Goal: Communication & Community: Answer question/provide support

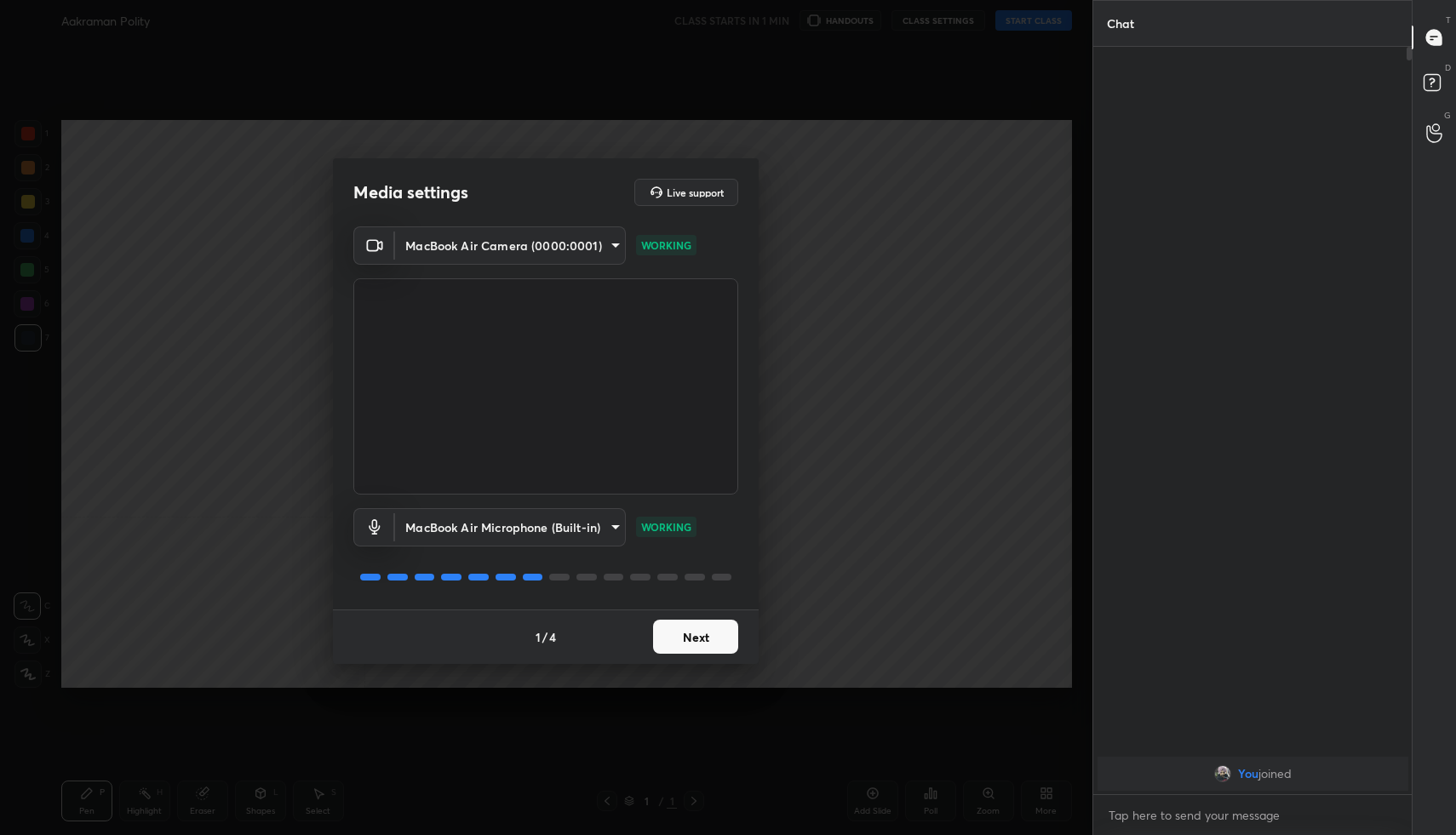
click at [702, 608] on div "MacBook Air Camera (0000:0001) 44c9410a366efcd85ebf1d3aedbc34ea8d6d8235946b66a0…" at bounding box center [545, 418] width 385 height 383
click at [681, 632] on button "Next" at bounding box center [695, 637] width 85 height 34
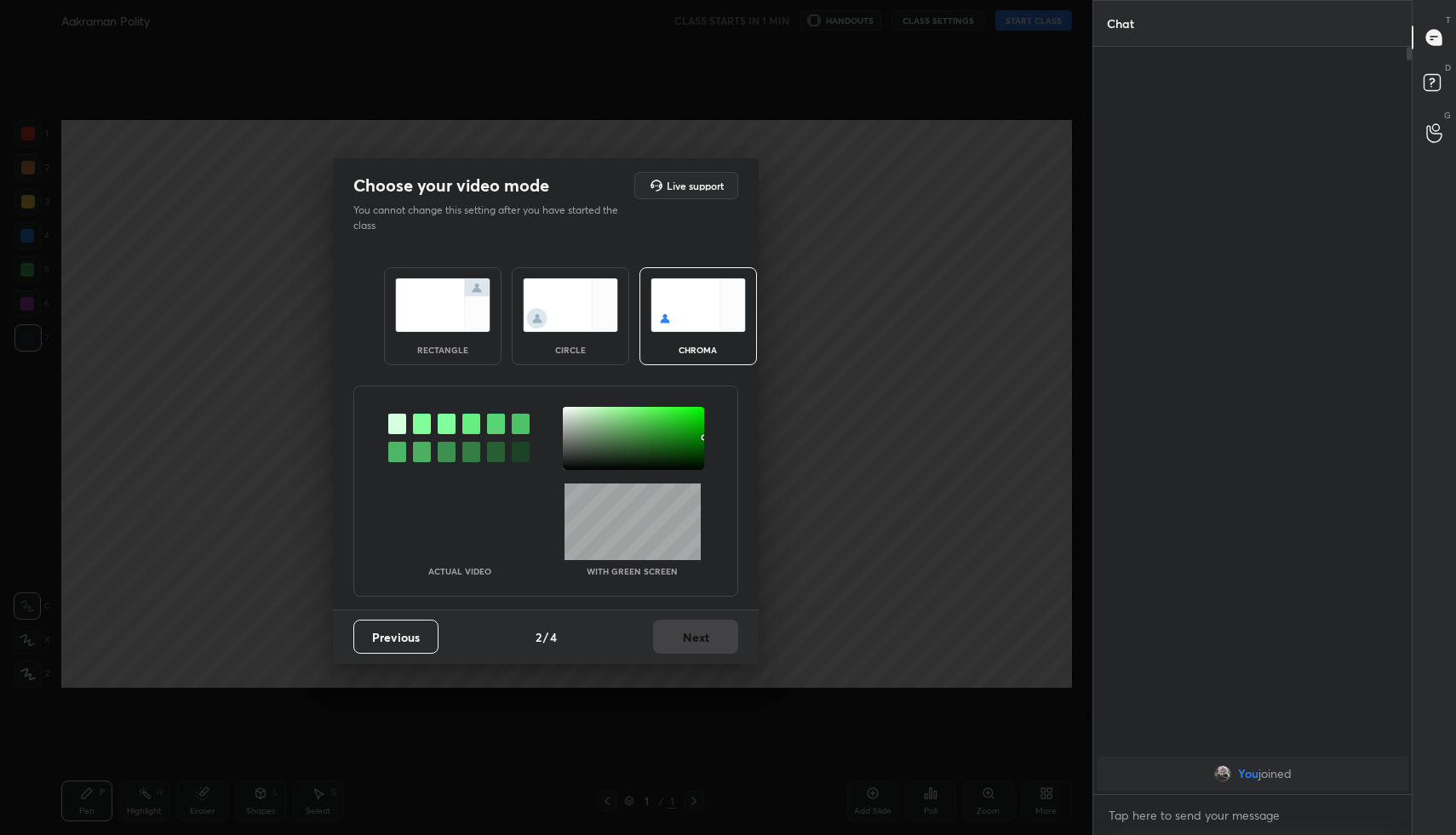
click at [461, 338] on div "rectangle" at bounding box center [442, 316] width 118 height 98
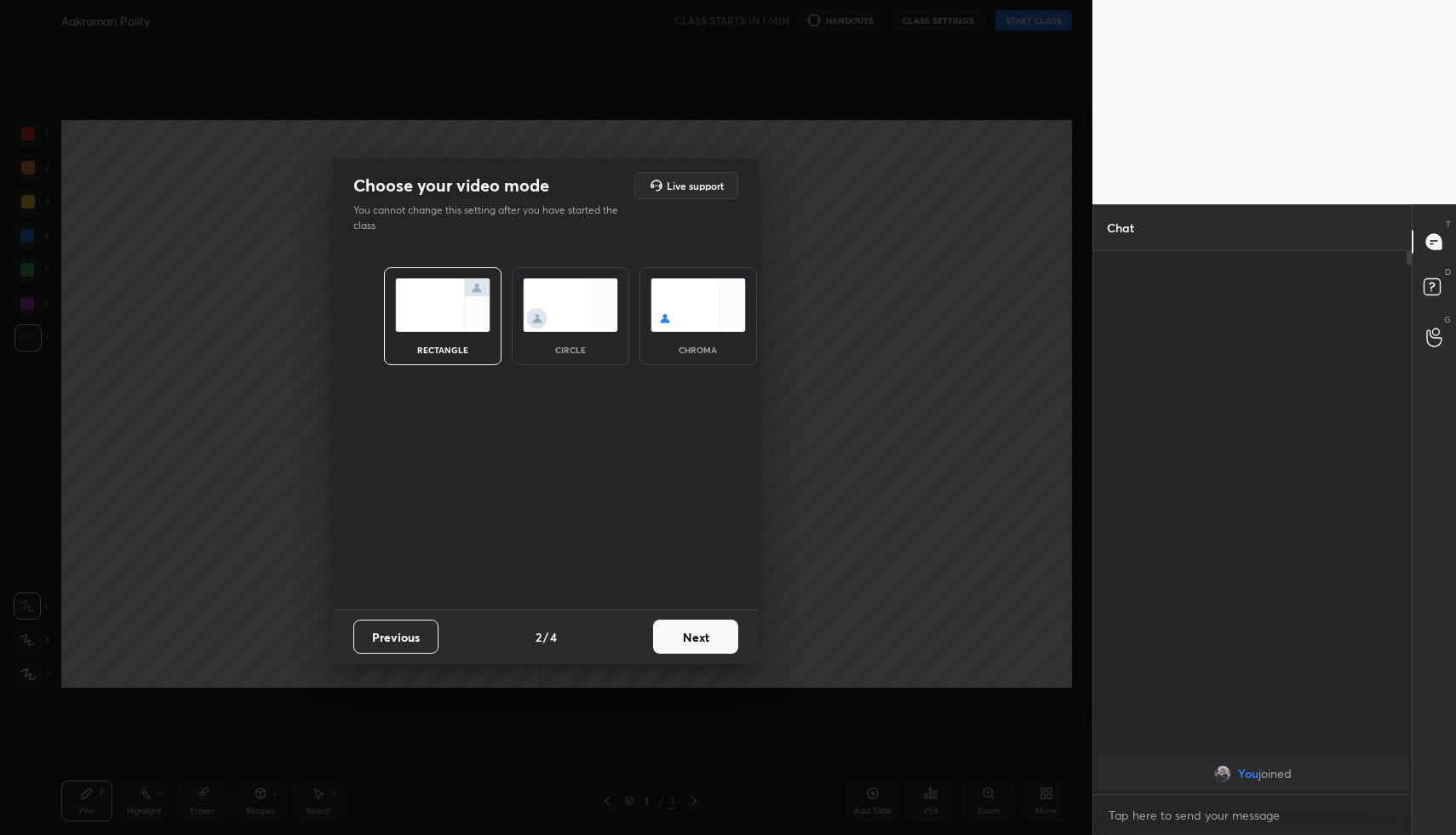
scroll to position [6, 6]
click at [692, 648] on button "Next" at bounding box center [695, 637] width 85 height 34
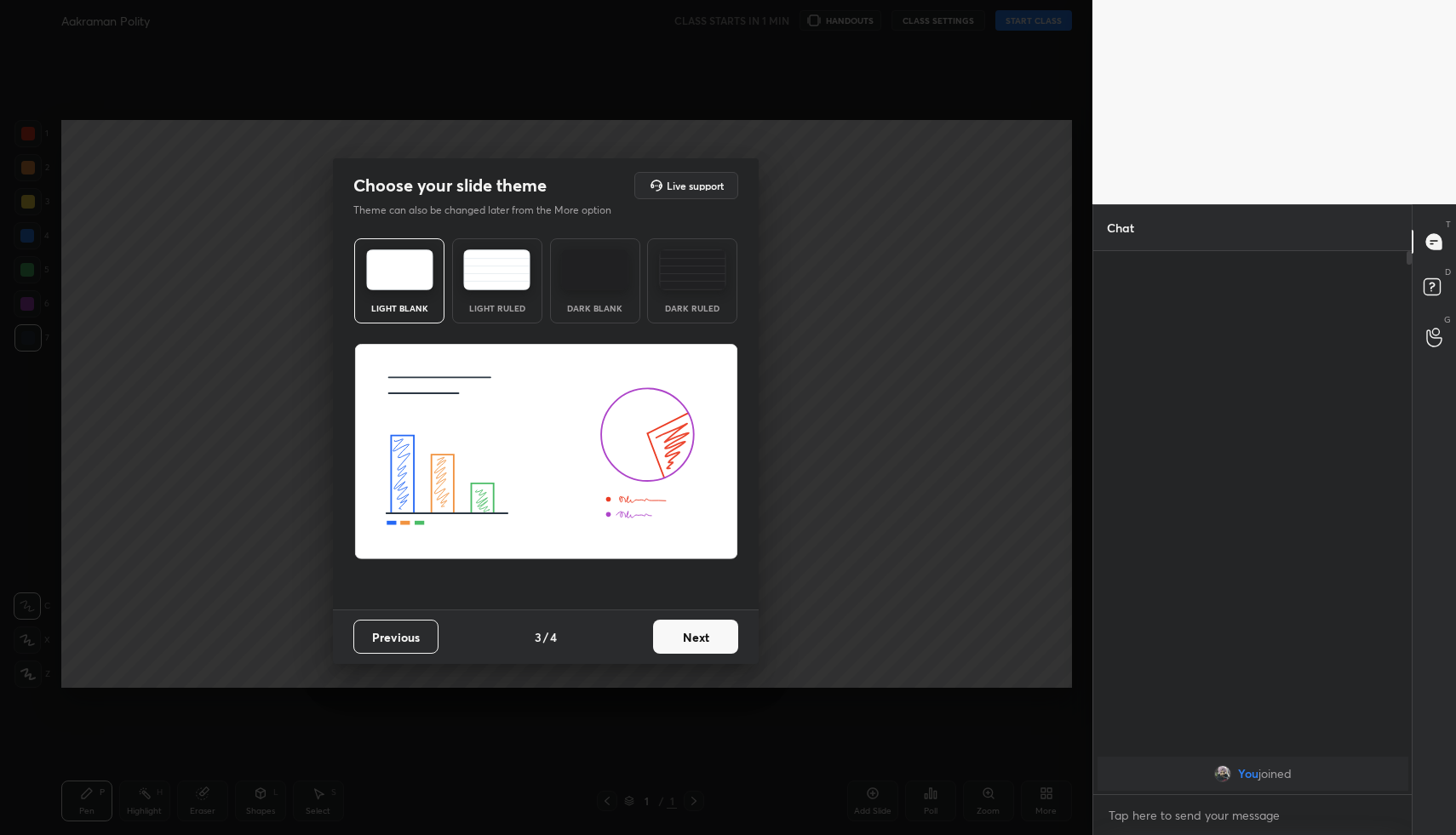
click at [717, 633] on button "Next" at bounding box center [695, 637] width 85 height 34
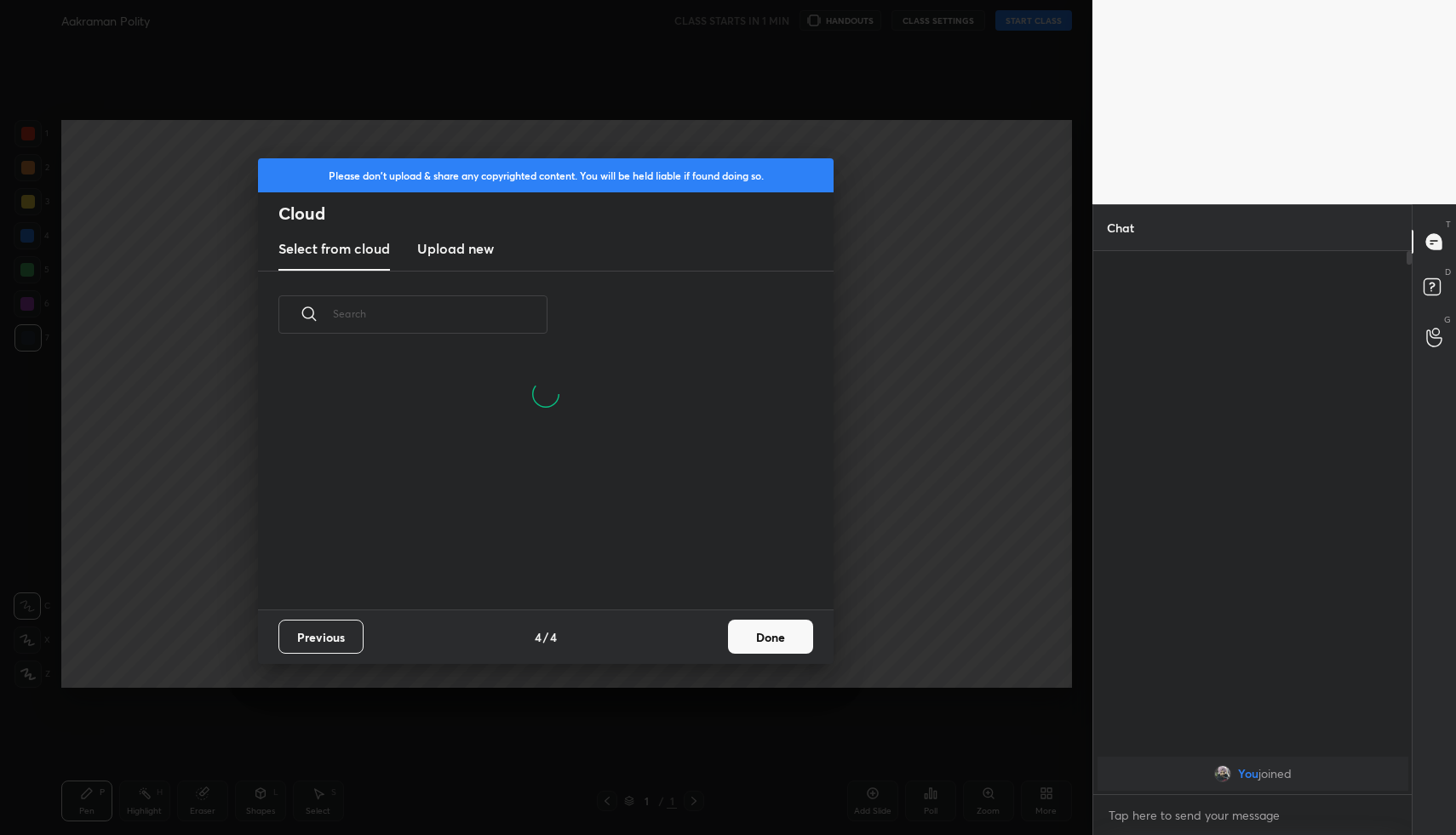
click at [763, 615] on div "Previous 4 / 4 Done" at bounding box center [545, 637] width 575 height 55
click at [761, 632] on button "Done" at bounding box center [770, 637] width 85 height 34
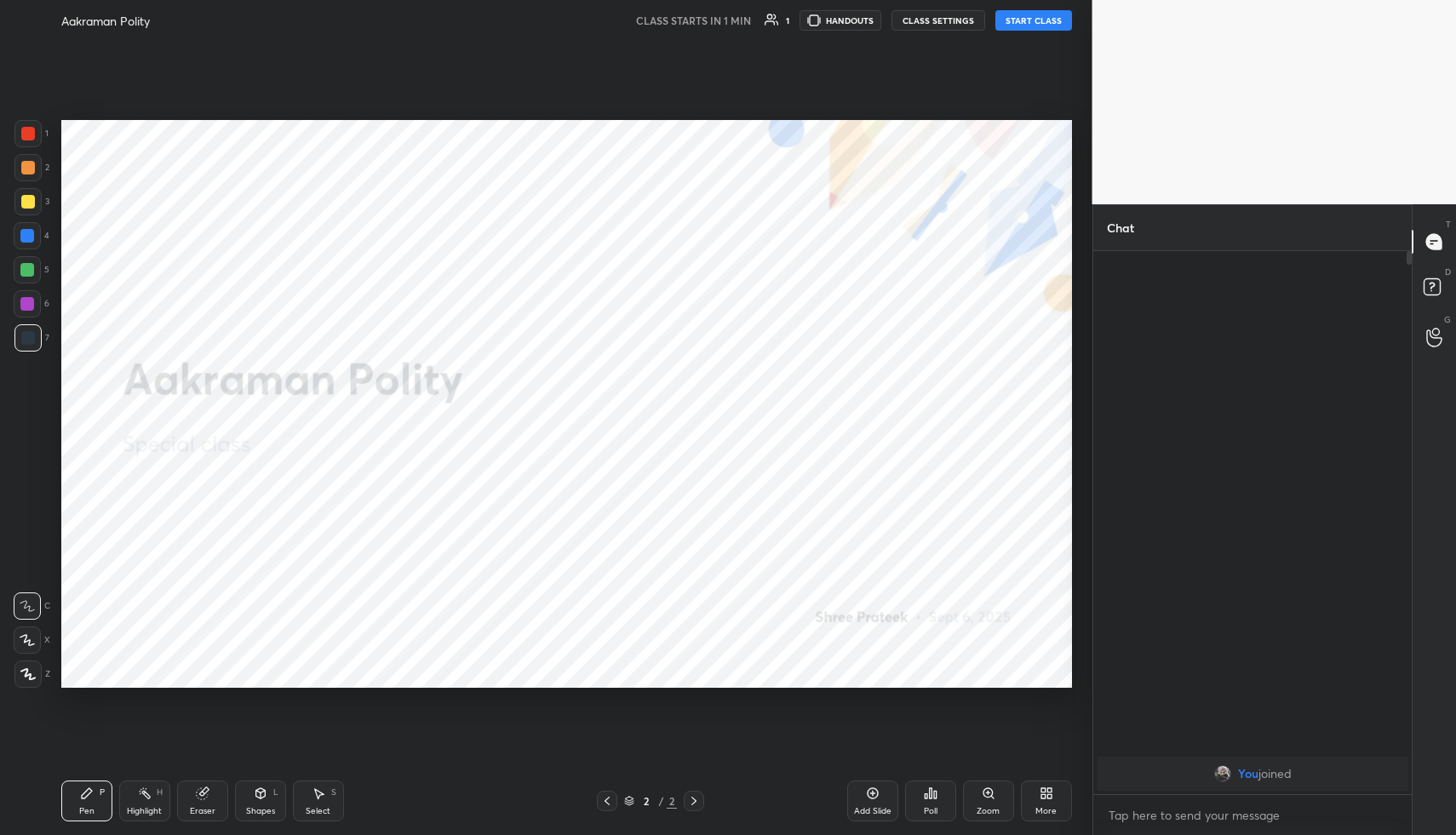
click at [1036, 18] on button "START CLASS" at bounding box center [1034, 20] width 77 height 20
click at [870, 9] on div "LIVE Aakraman Polity 00:00:02 / 01:30:00 1 HANDOUTS mute CLASS SETTINGS End Cla…" at bounding box center [566, 20] width 1010 height 41
click at [859, 19] on span "mute" at bounding box center [866, 20] width 24 height 12
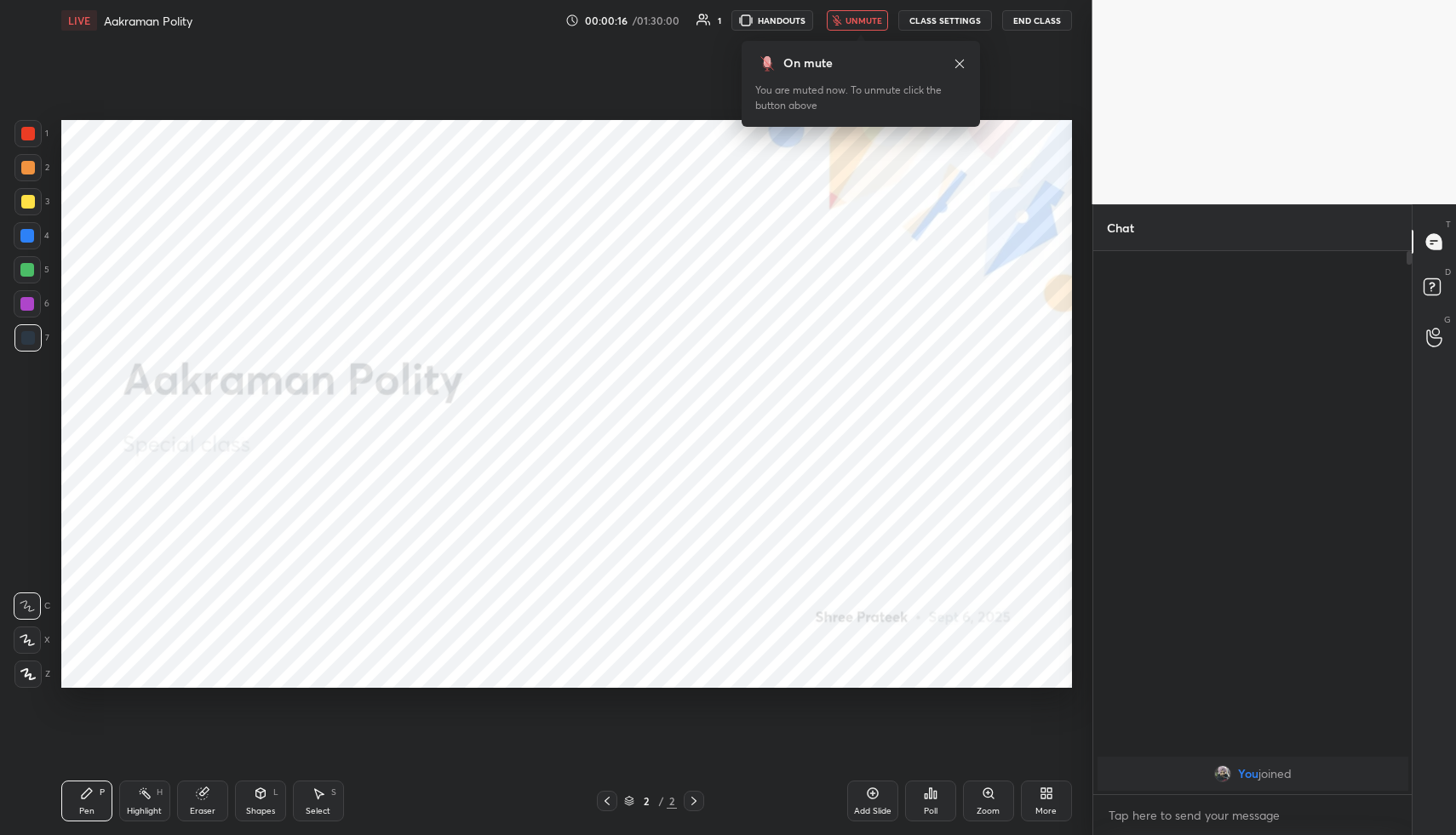
click at [1047, 808] on div "More" at bounding box center [1046, 811] width 21 height 8
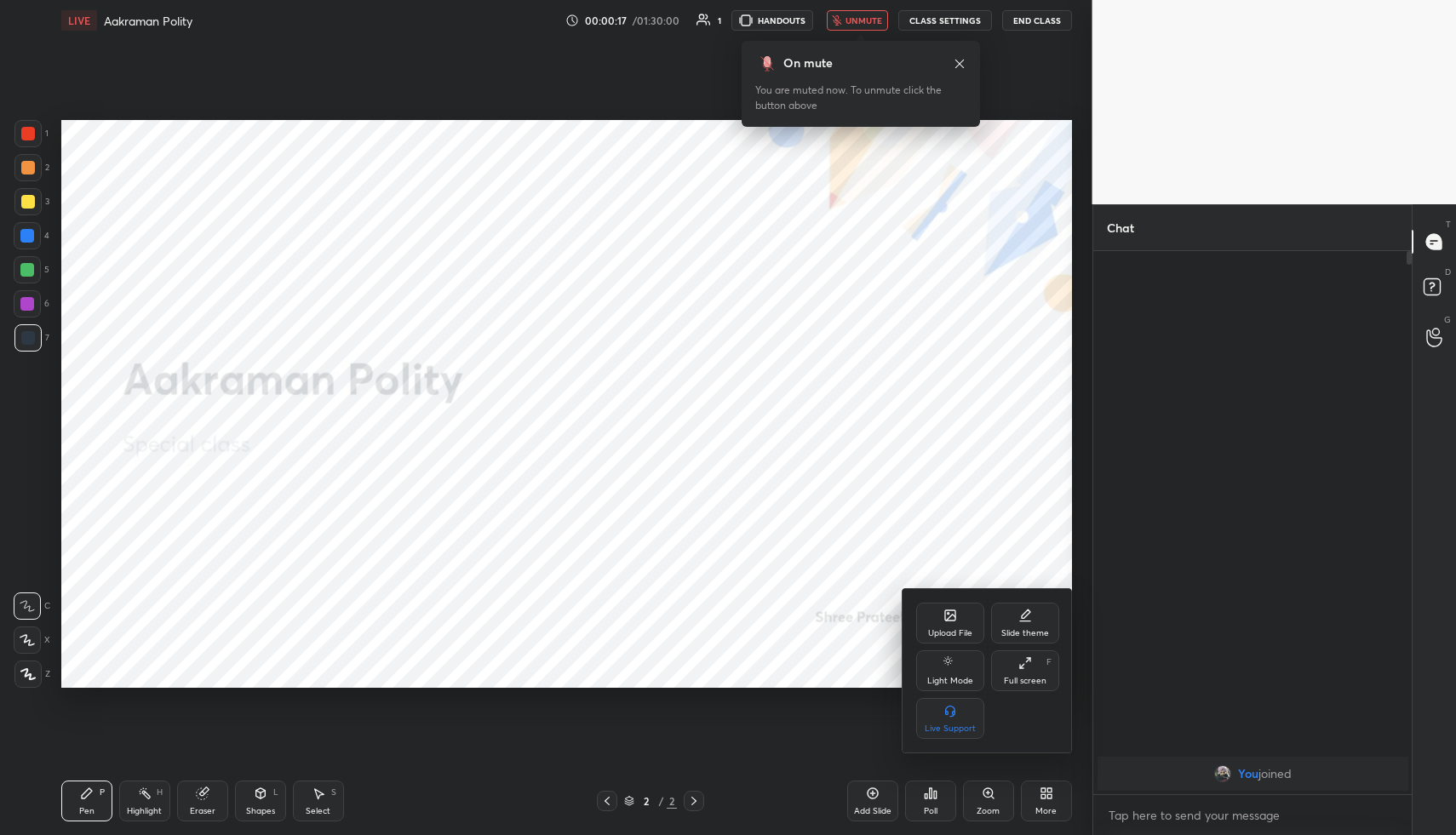
click at [950, 638] on div "Upload File" at bounding box center [950, 633] width 44 height 8
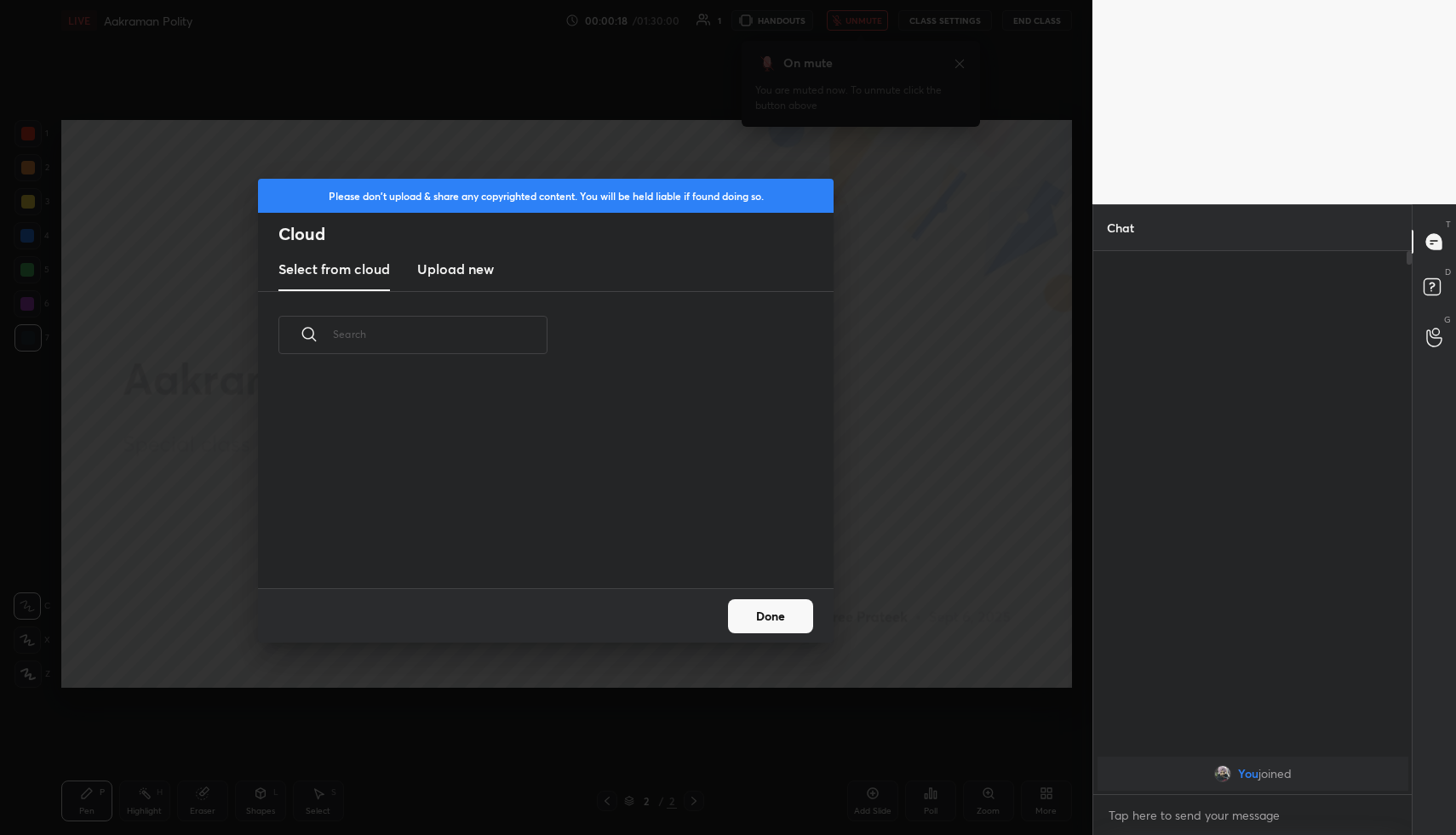
scroll to position [209, 546]
click at [480, 278] on h3 "Upload new" at bounding box center [456, 269] width 77 height 20
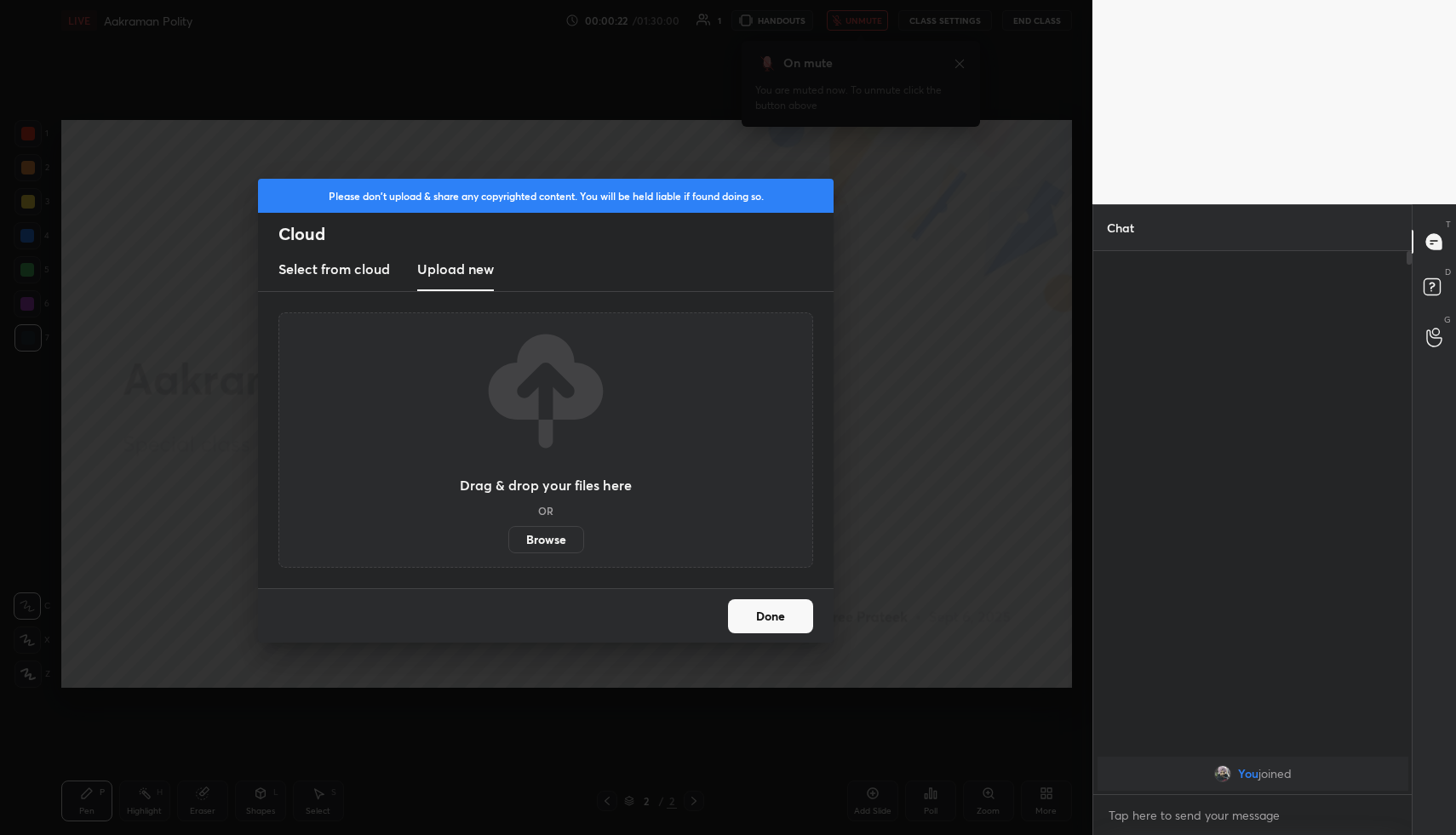
click at [547, 533] on label "Browse" at bounding box center [546, 540] width 76 height 27
click at [509, 533] on input "Browse" at bounding box center [509, 540] width 0 height 27
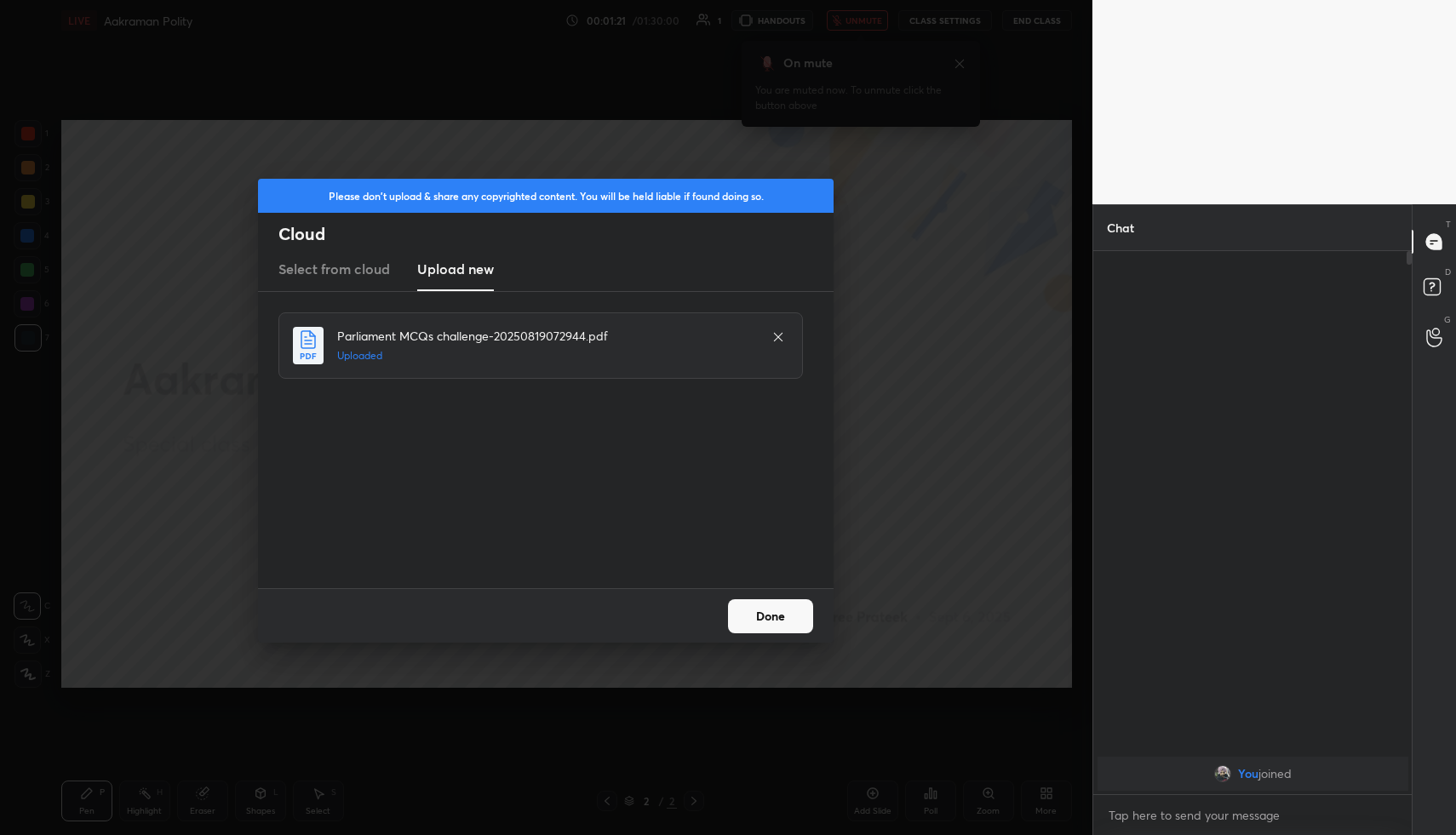
click at [768, 614] on button "Done" at bounding box center [770, 616] width 85 height 34
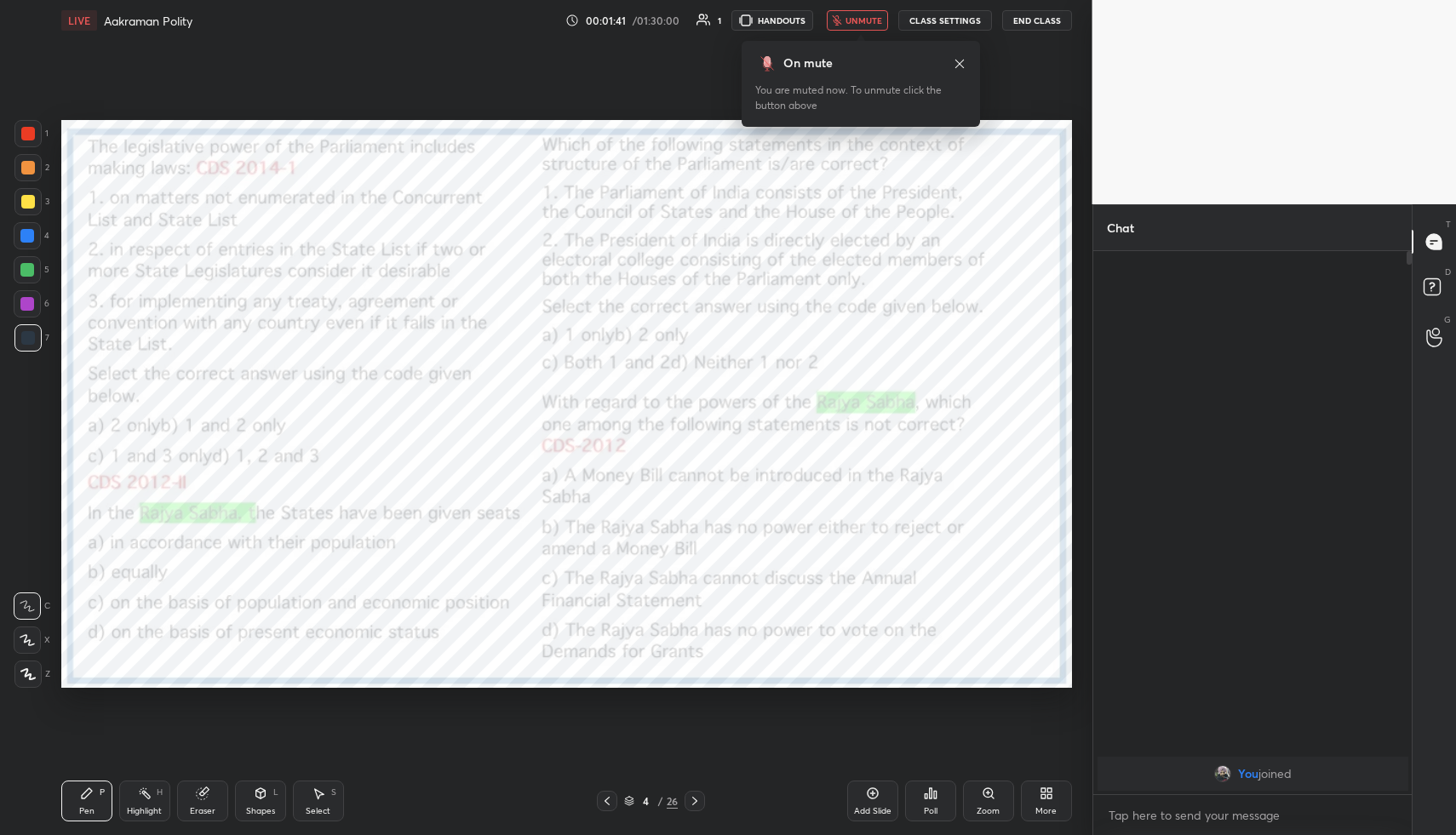
click at [913, 799] on div "Poll" at bounding box center [931, 801] width 51 height 41
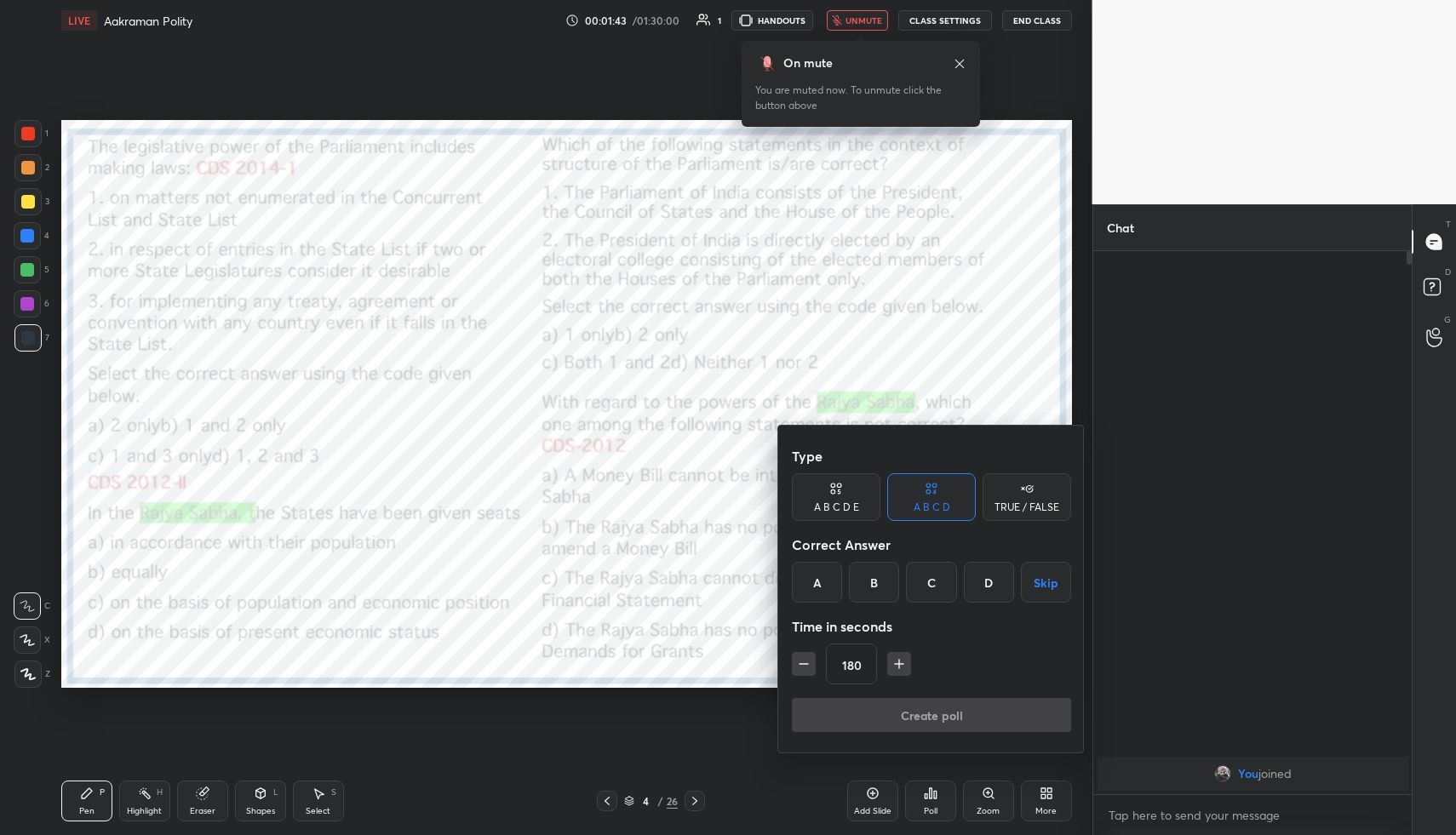
click at [1034, 587] on button "Skip" at bounding box center [1046, 582] width 50 height 41
click at [920, 704] on button "Create poll" at bounding box center [932, 714] width 280 height 34
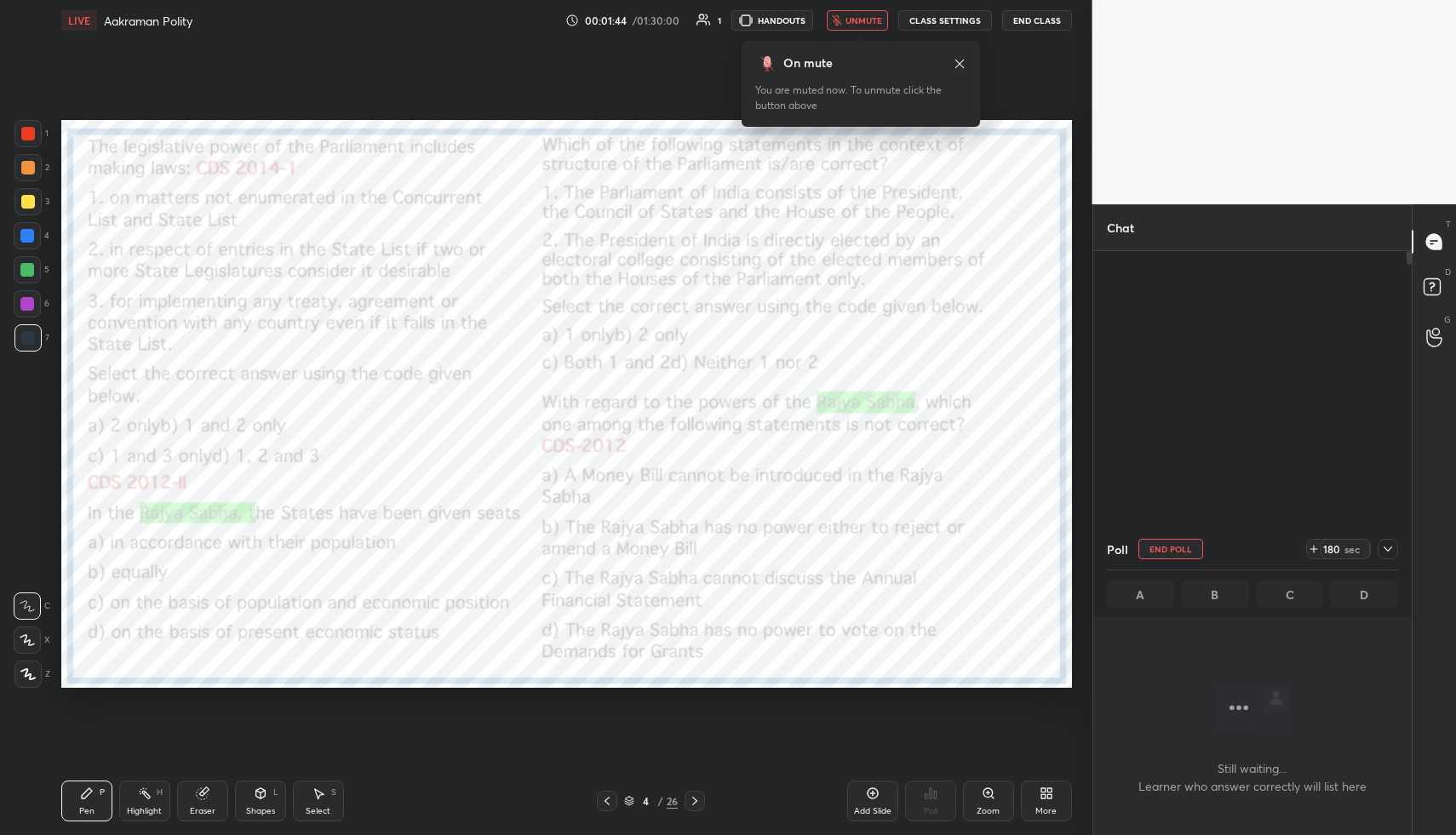
scroll to position [490, 313]
click at [1396, 549] on div at bounding box center [1387, 549] width 20 height 20
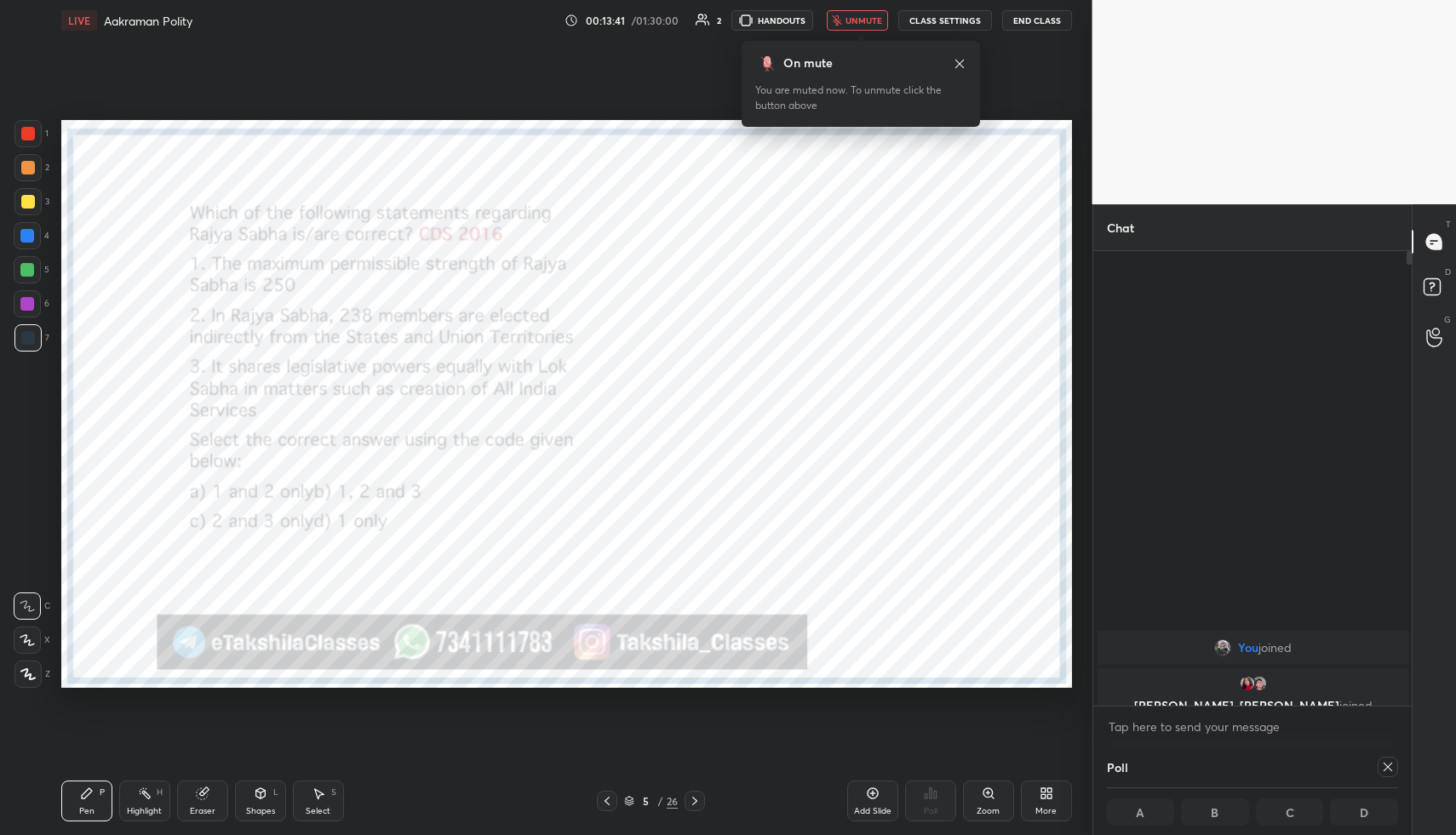
click at [1389, 759] on div at bounding box center [1387, 767] width 20 height 20
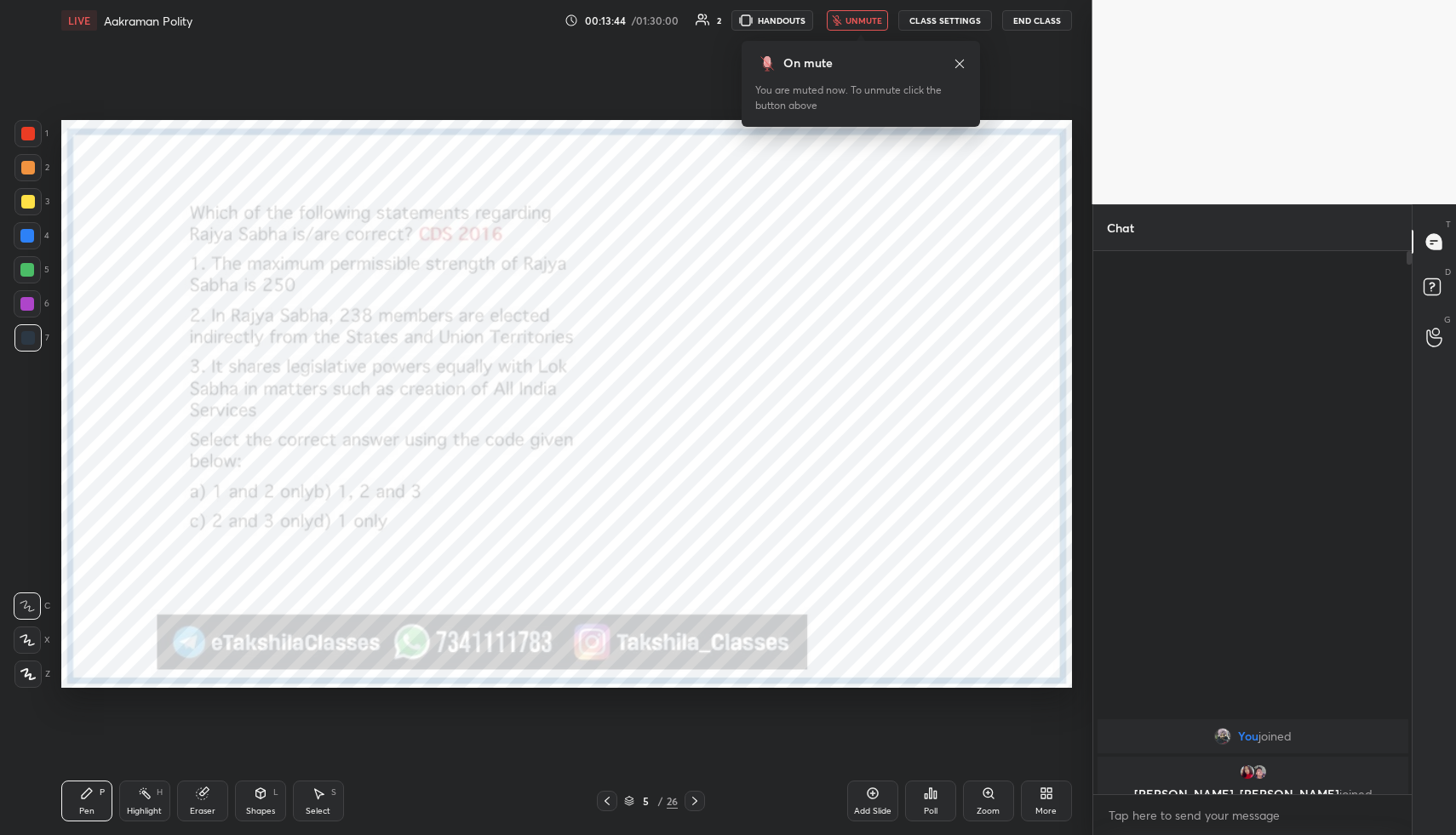
click at [923, 780] on div "Poll" at bounding box center [931, 801] width 51 height 95
click at [930, 790] on icon at bounding box center [931, 793] width 3 height 10
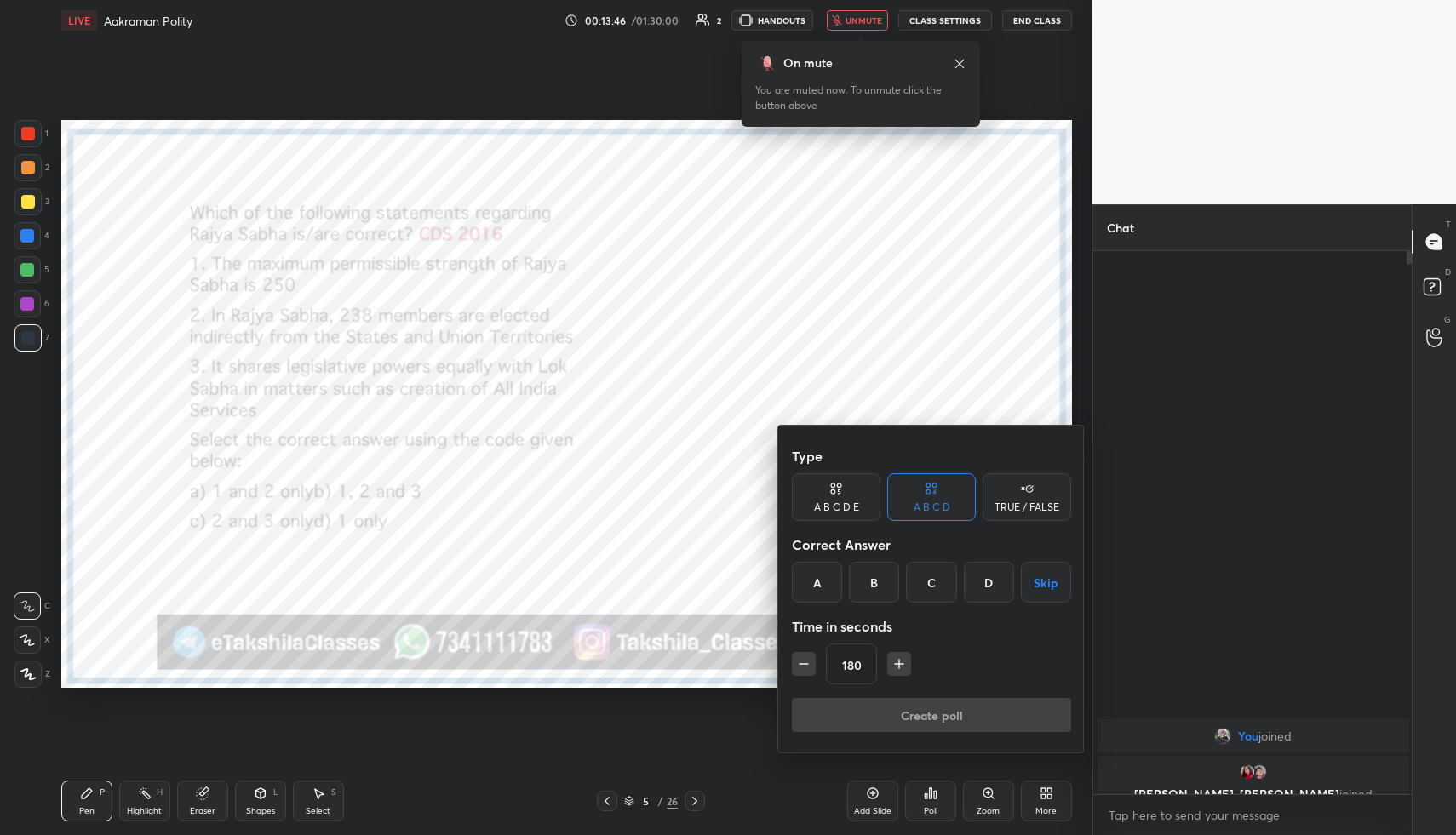
click at [986, 562] on div "D" at bounding box center [988, 582] width 50 height 41
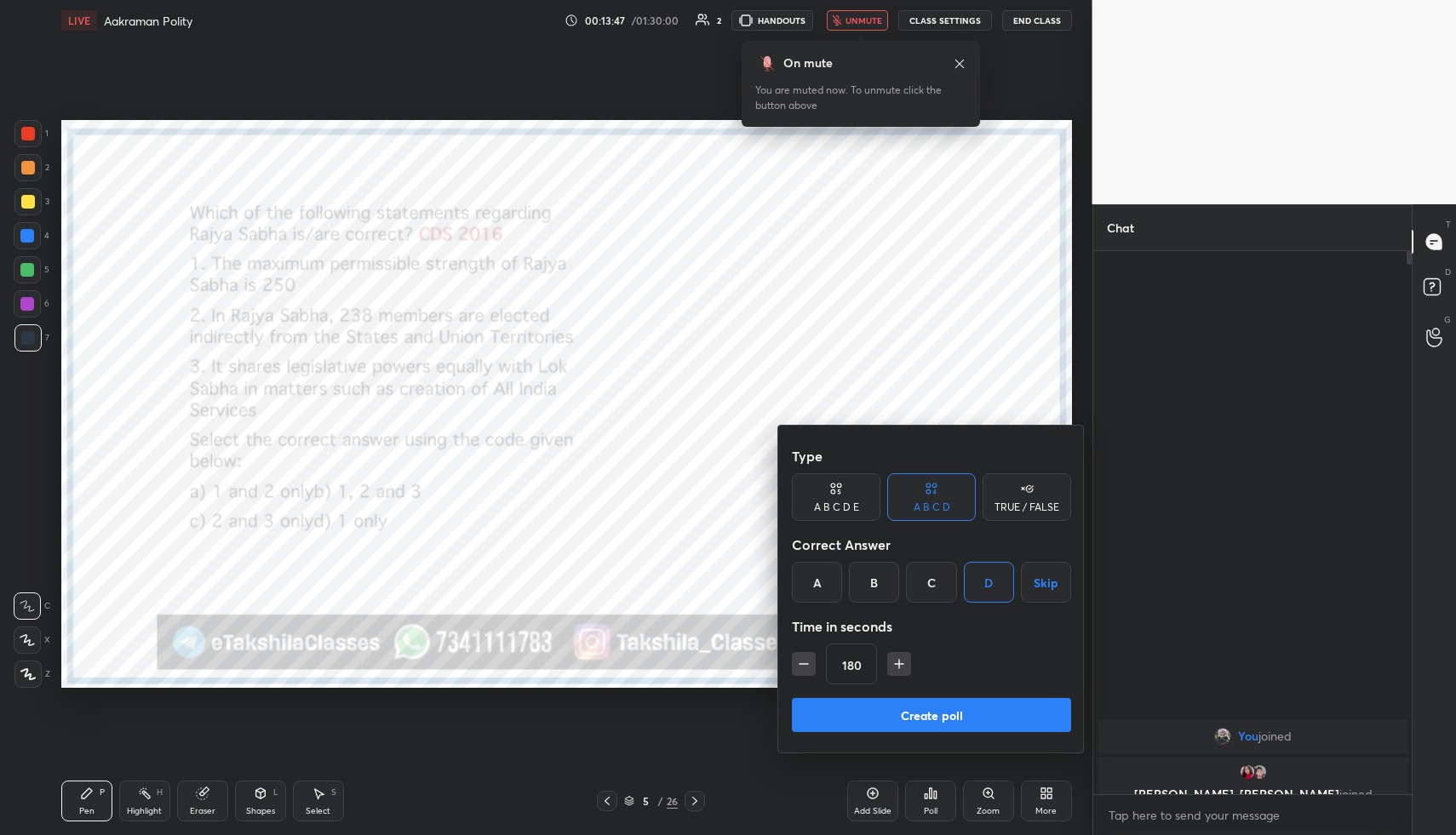
click at [922, 705] on button "Create poll" at bounding box center [932, 714] width 280 height 34
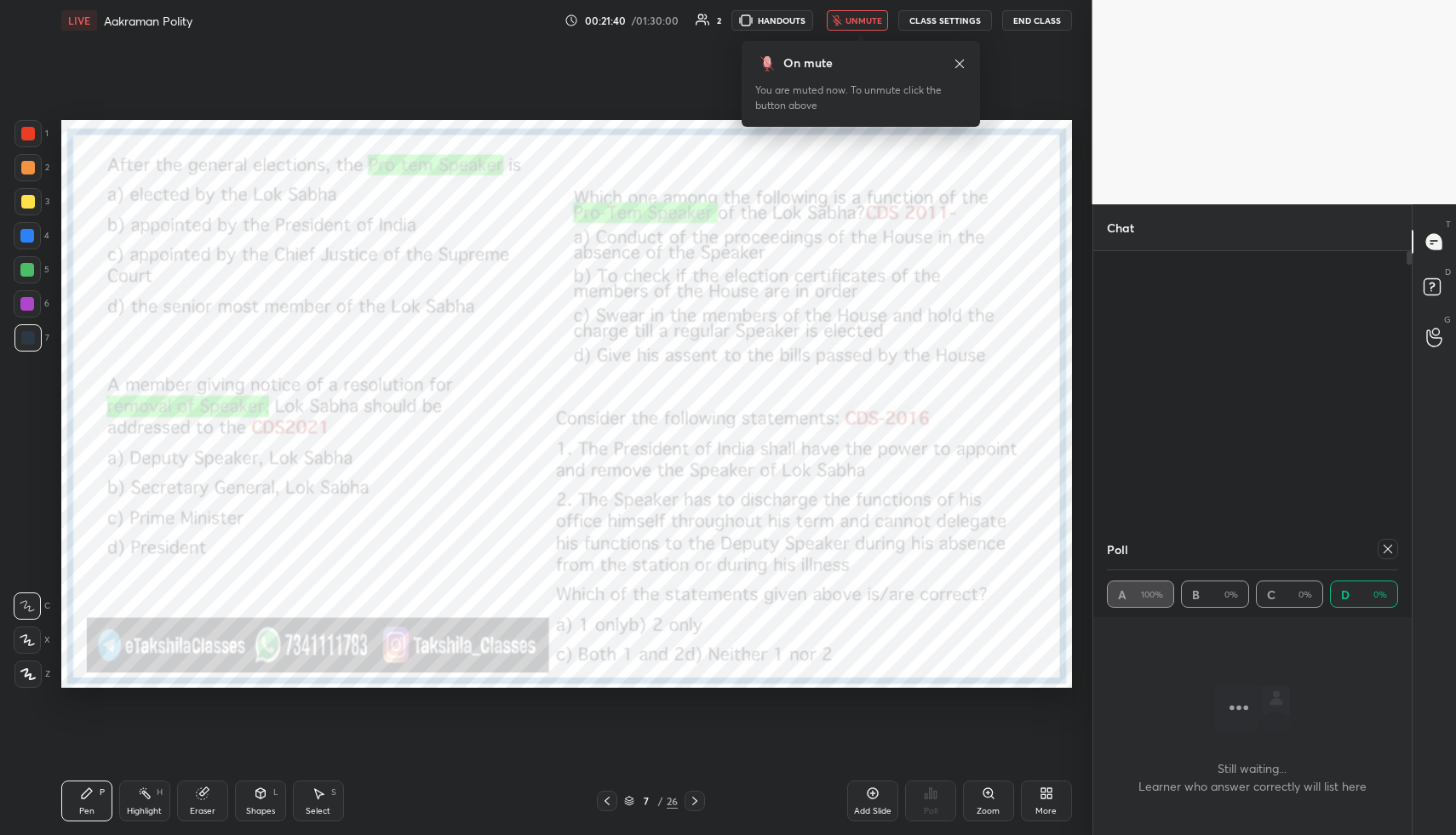
click at [1395, 554] on div at bounding box center [1387, 549] width 20 height 20
click at [926, 795] on icon at bounding box center [925, 797] width 3 height 5
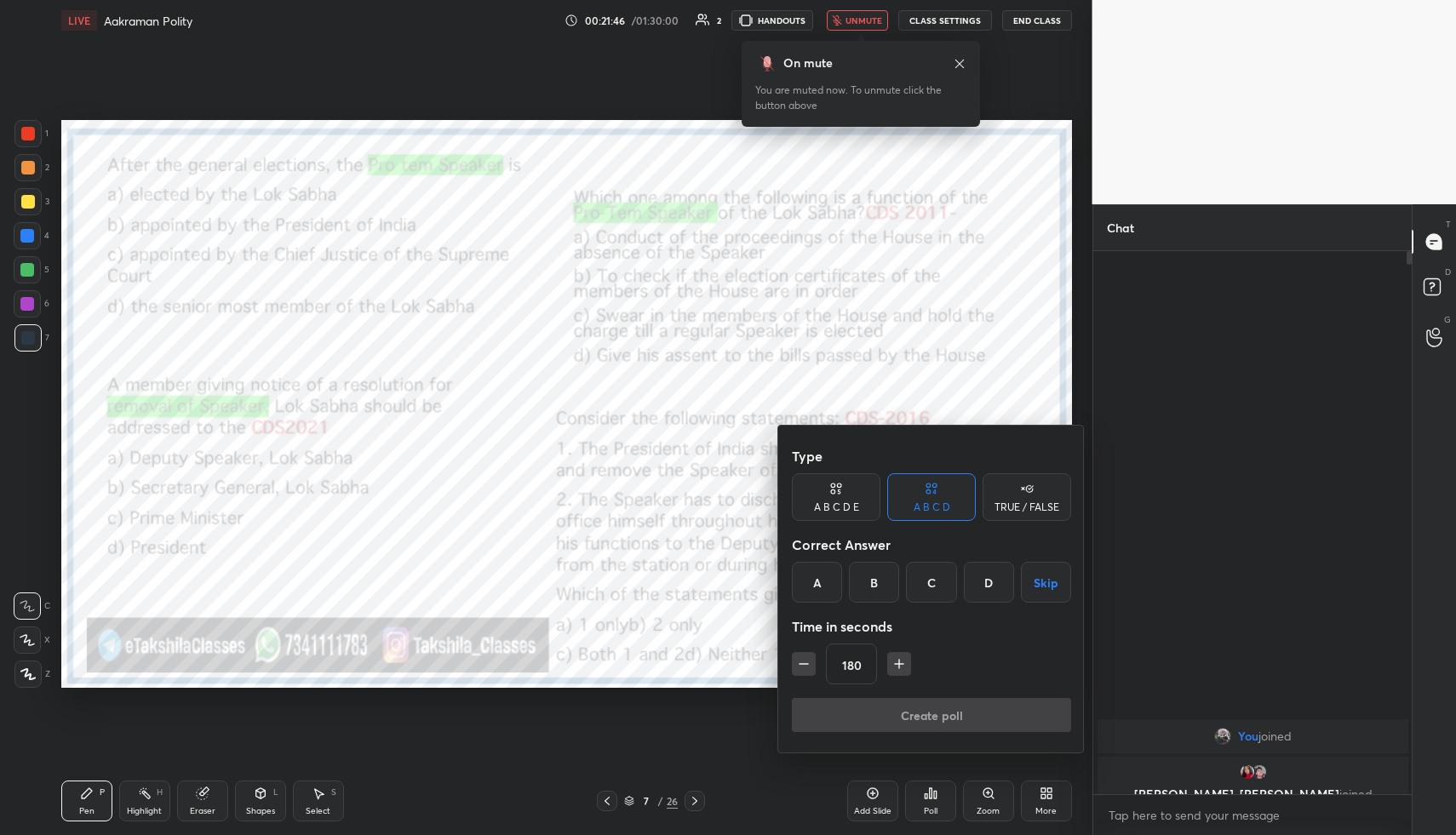
click at [875, 583] on div "B" at bounding box center [873, 582] width 50 height 41
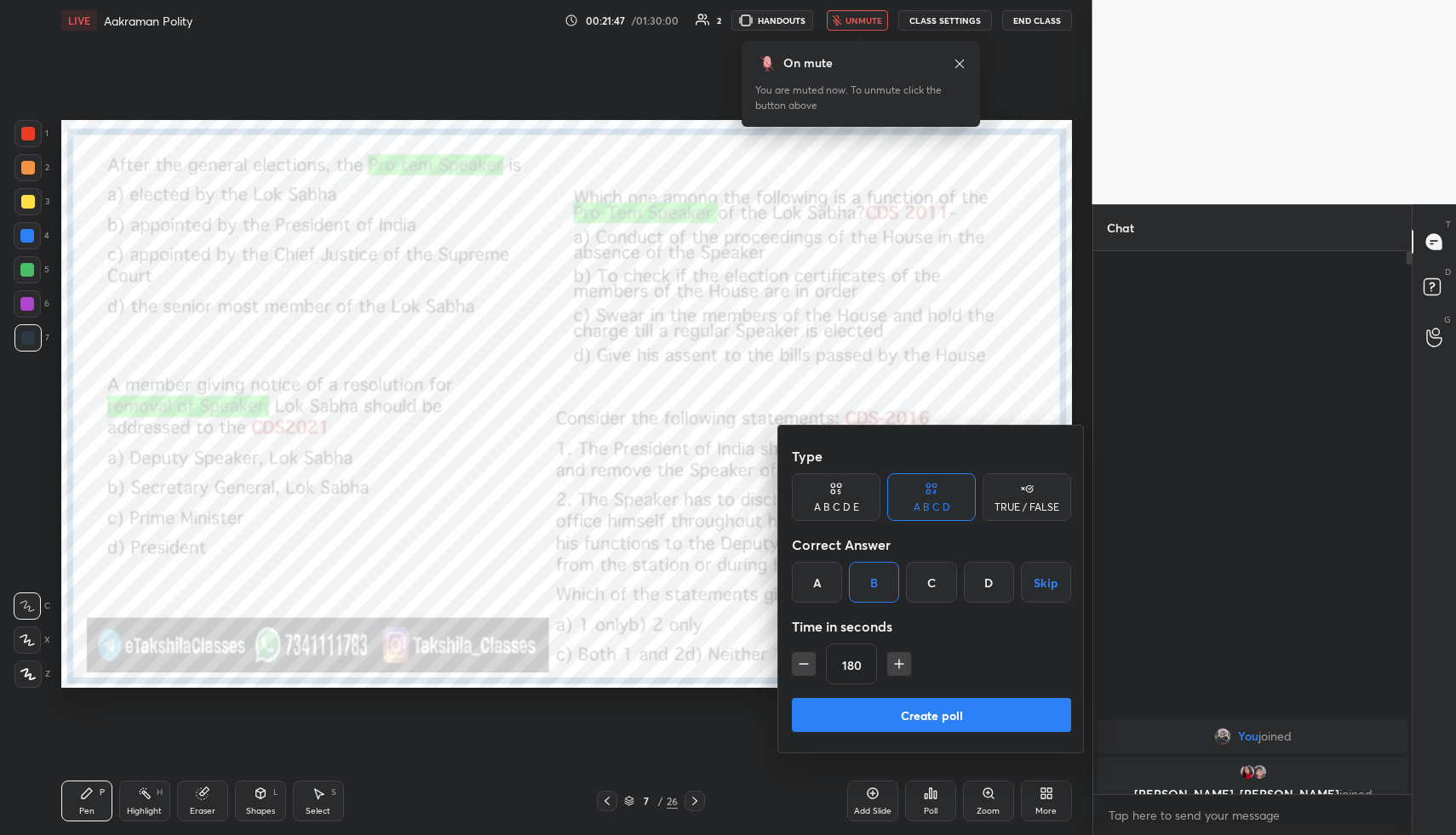
click at [825, 723] on button "Create poll" at bounding box center [932, 714] width 280 height 34
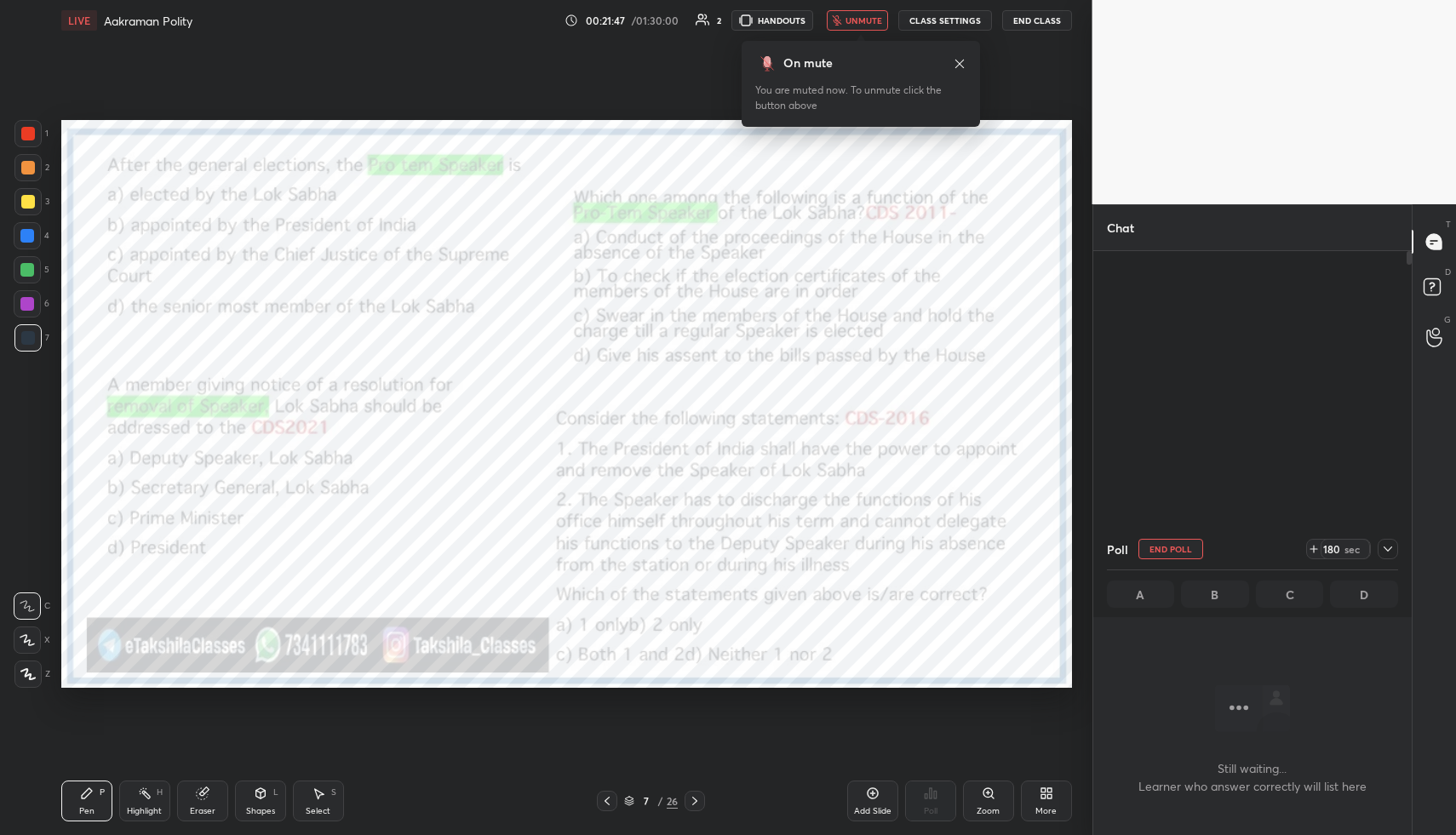
scroll to position [490, 313]
click at [825, 723] on div "Setting up your live class Poll for secs No correct answer Start poll" at bounding box center [566, 404] width 1024 height 726
click at [1175, 553] on button "End Poll" at bounding box center [1170, 549] width 65 height 20
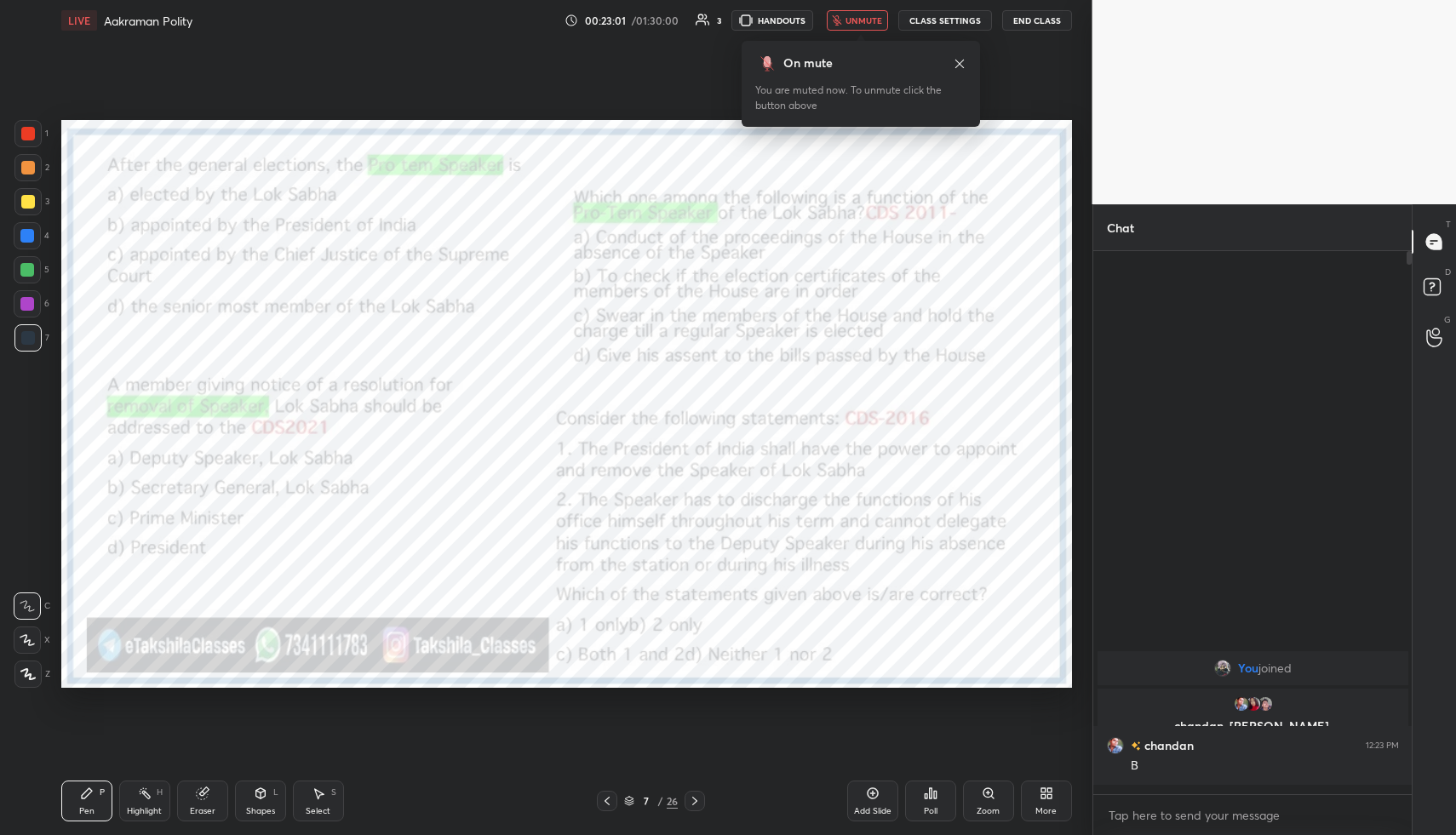
scroll to position [576, 313]
click at [927, 800] on div "Poll" at bounding box center [931, 801] width 51 height 41
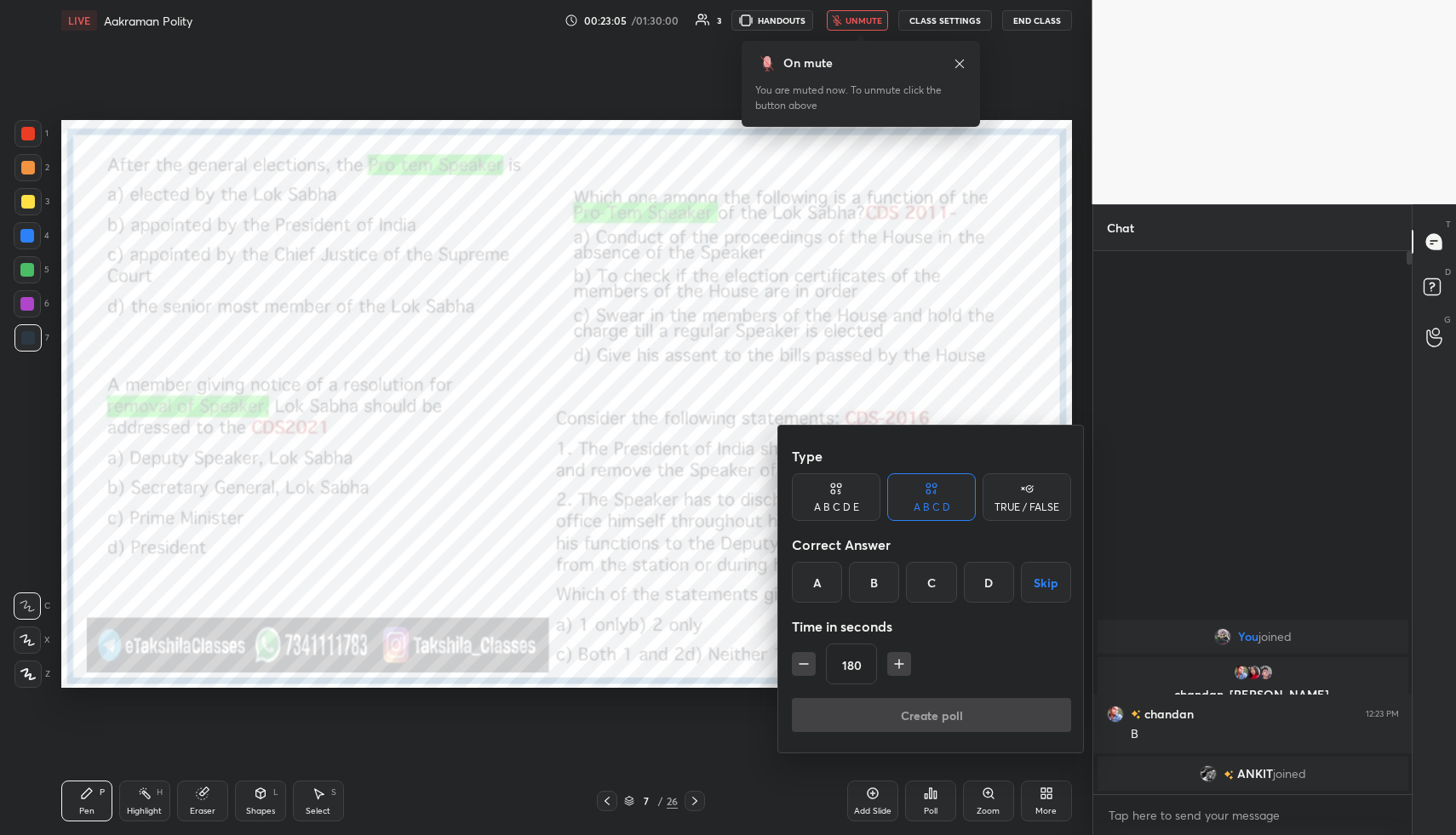
click at [1027, 586] on button "Skip" at bounding box center [1046, 582] width 50 height 41
click at [902, 710] on button "Create poll" at bounding box center [932, 714] width 280 height 34
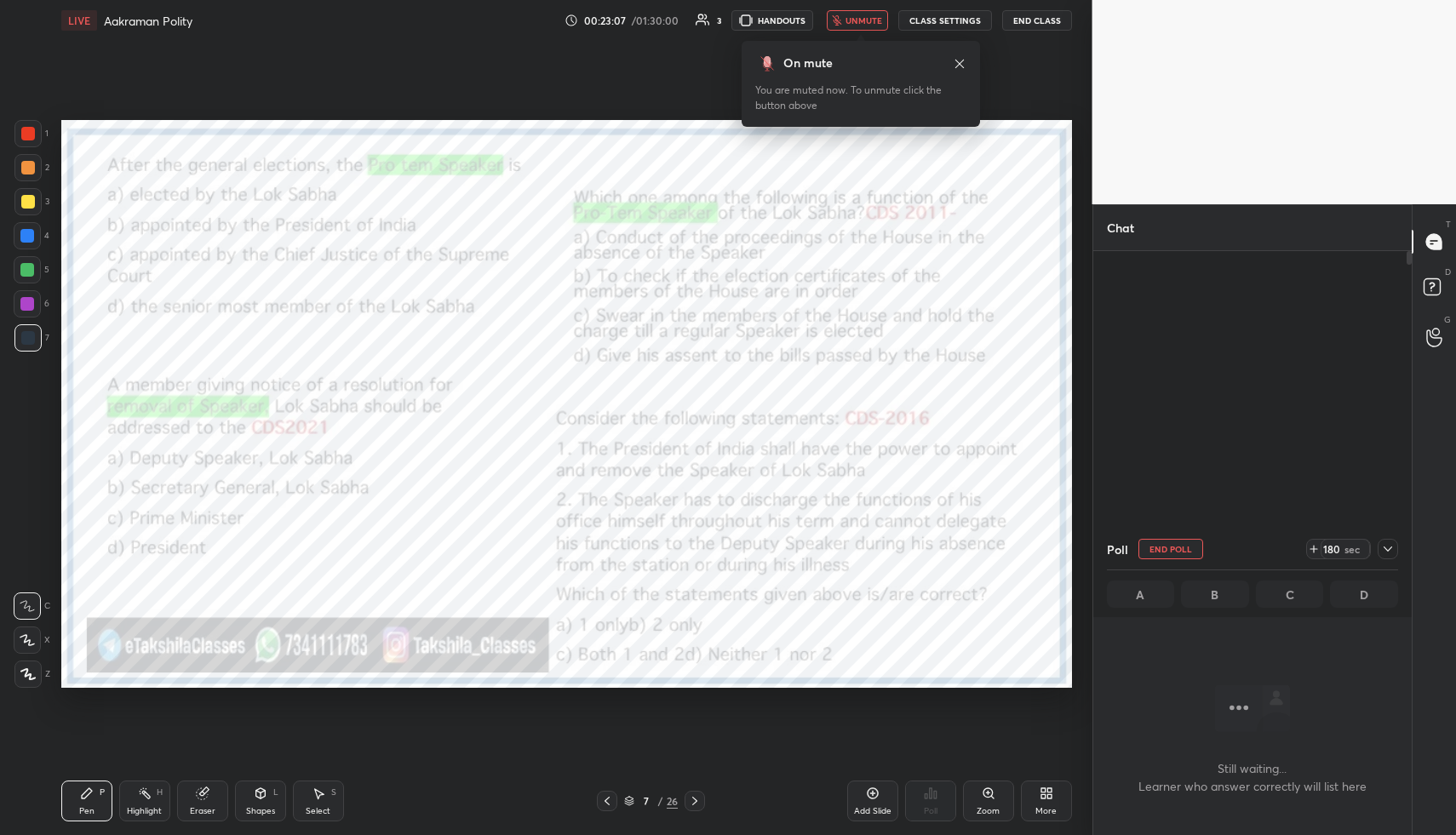
scroll to position [490, 313]
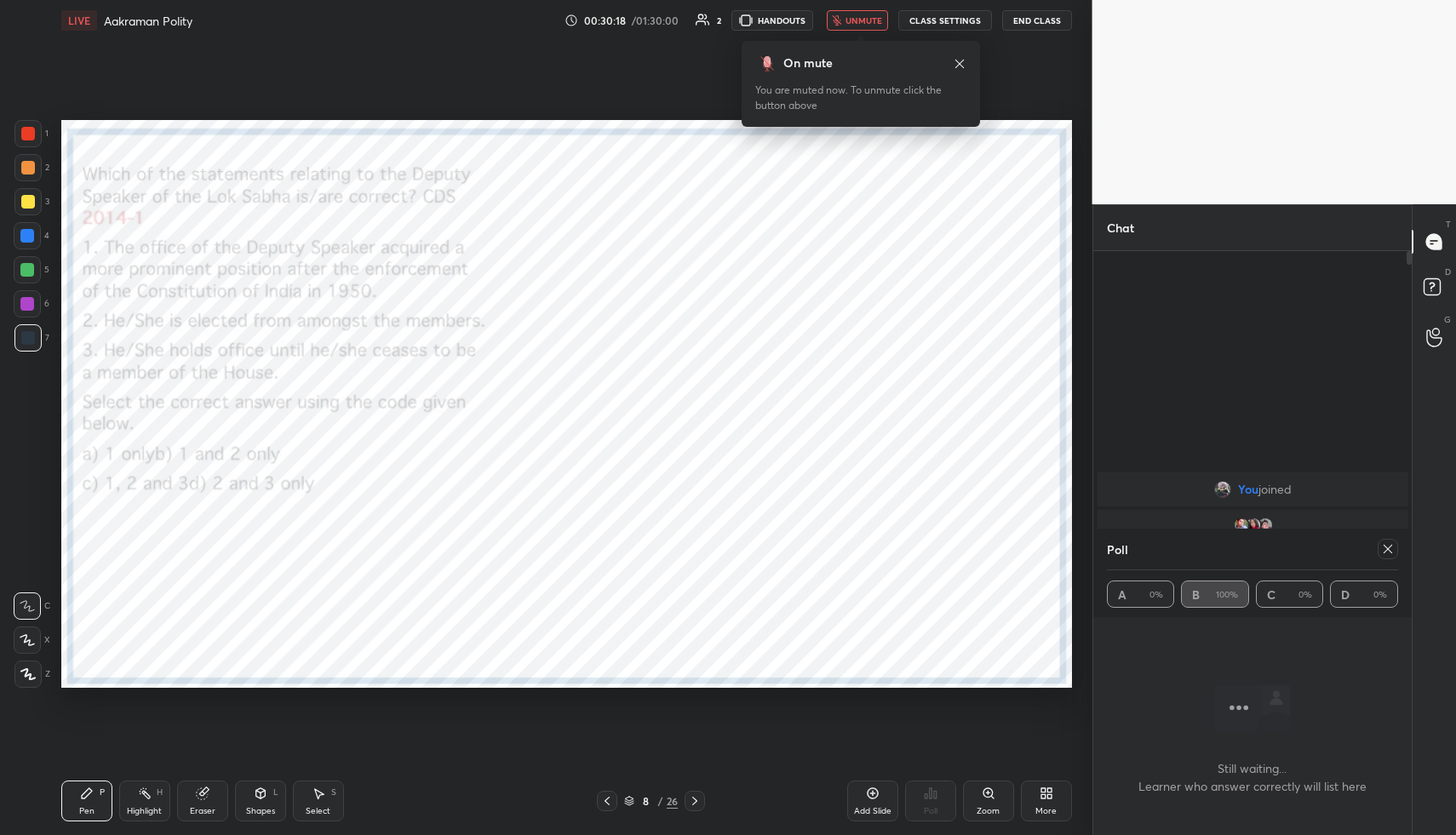
click at [700, 803] on icon at bounding box center [694, 801] width 14 height 14
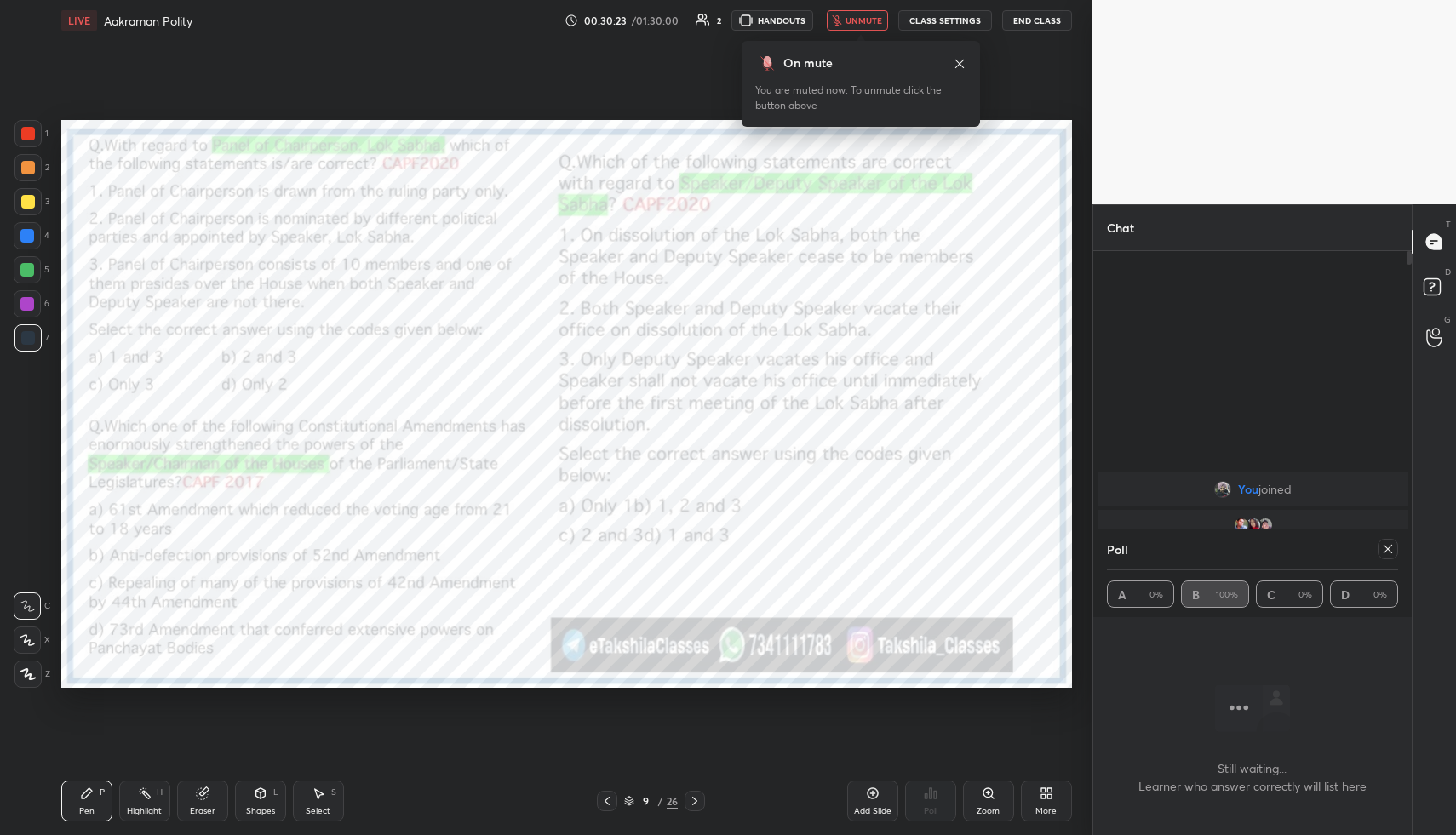
click at [1387, 552] on icon at bounding box center [1387, 549] width 14 height 14
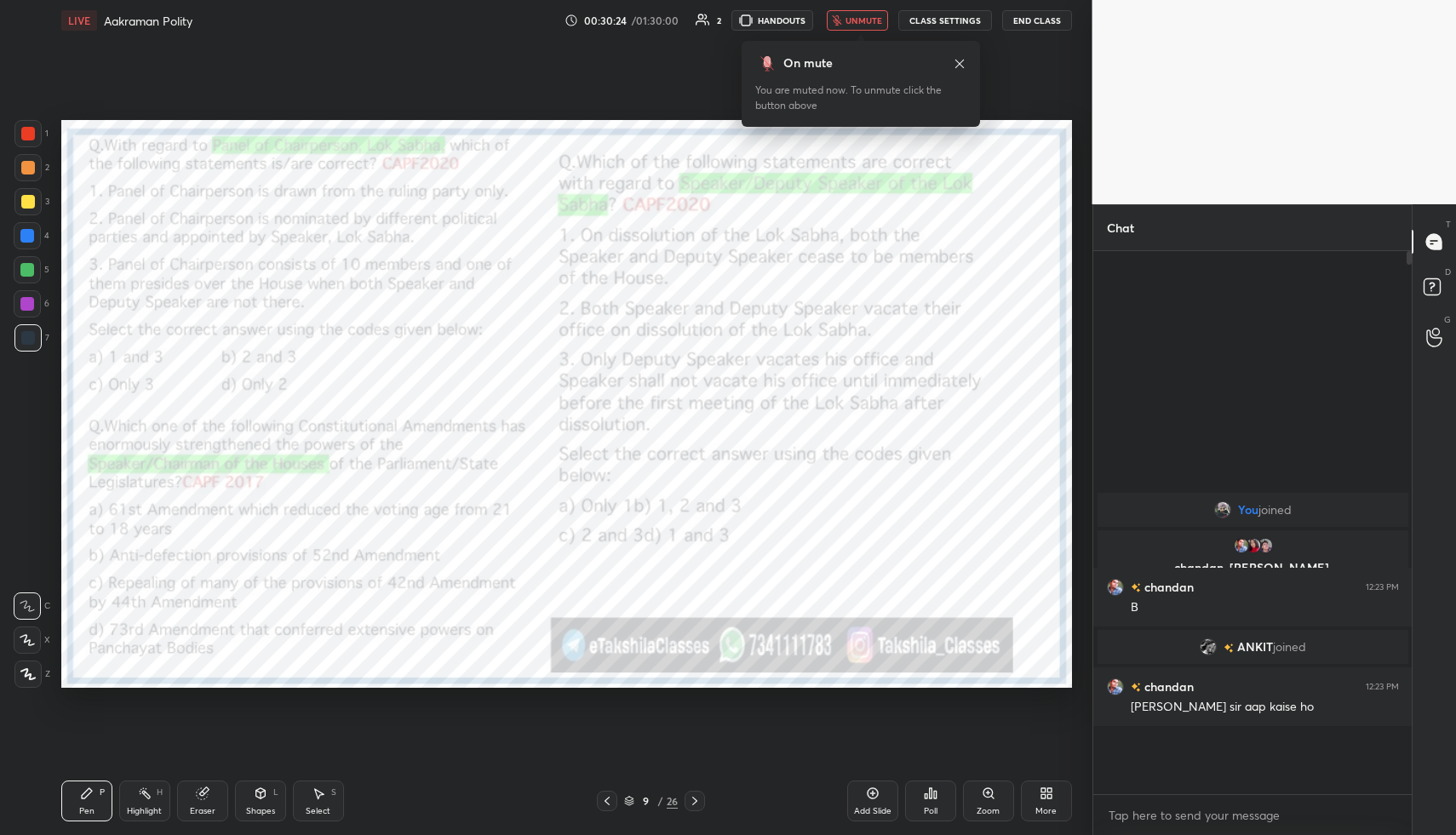
scroll to position [6, 6]
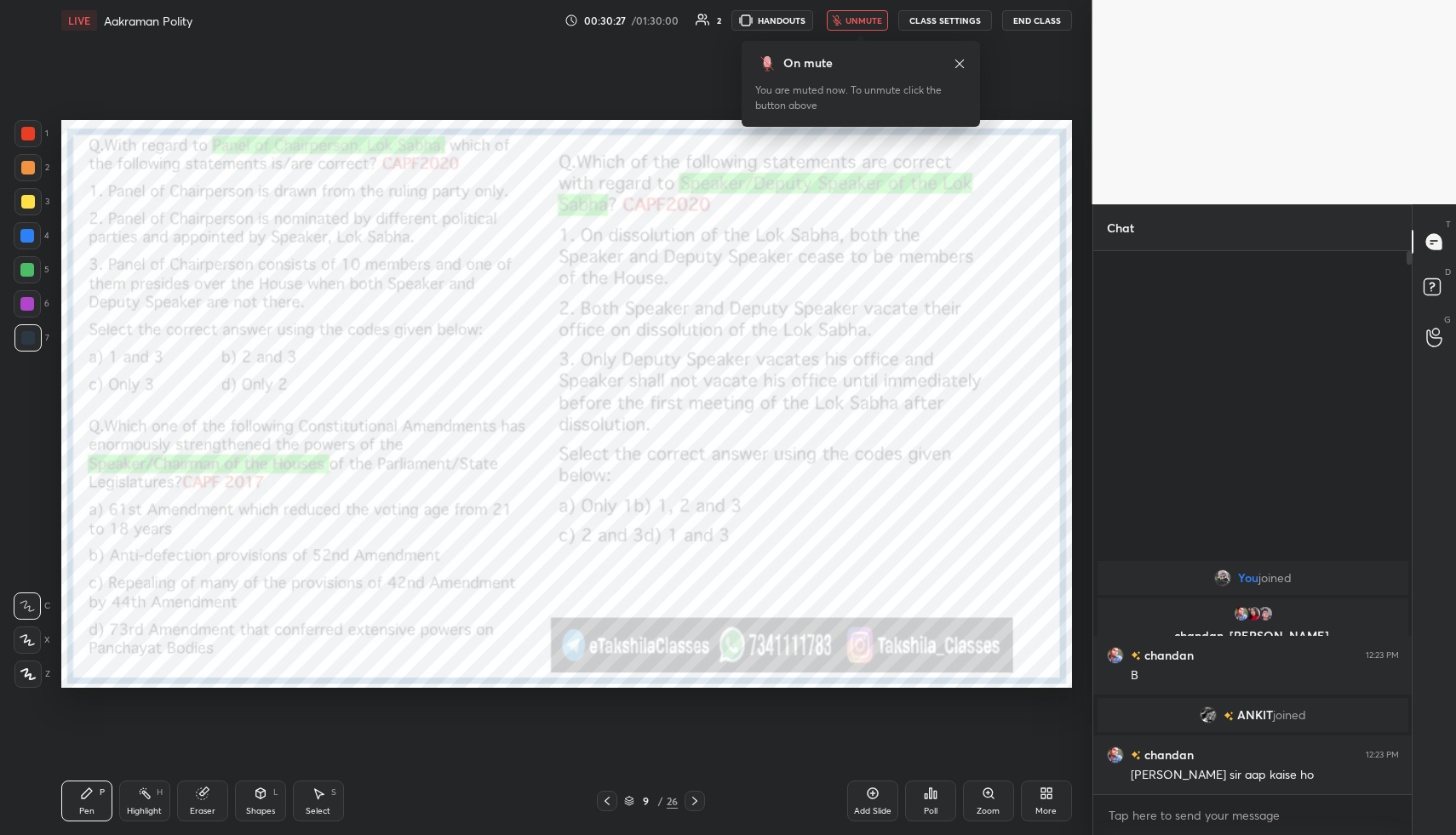
click at [836, 19] on icon "button" at bounding box center [837, 20] width 10 height 10
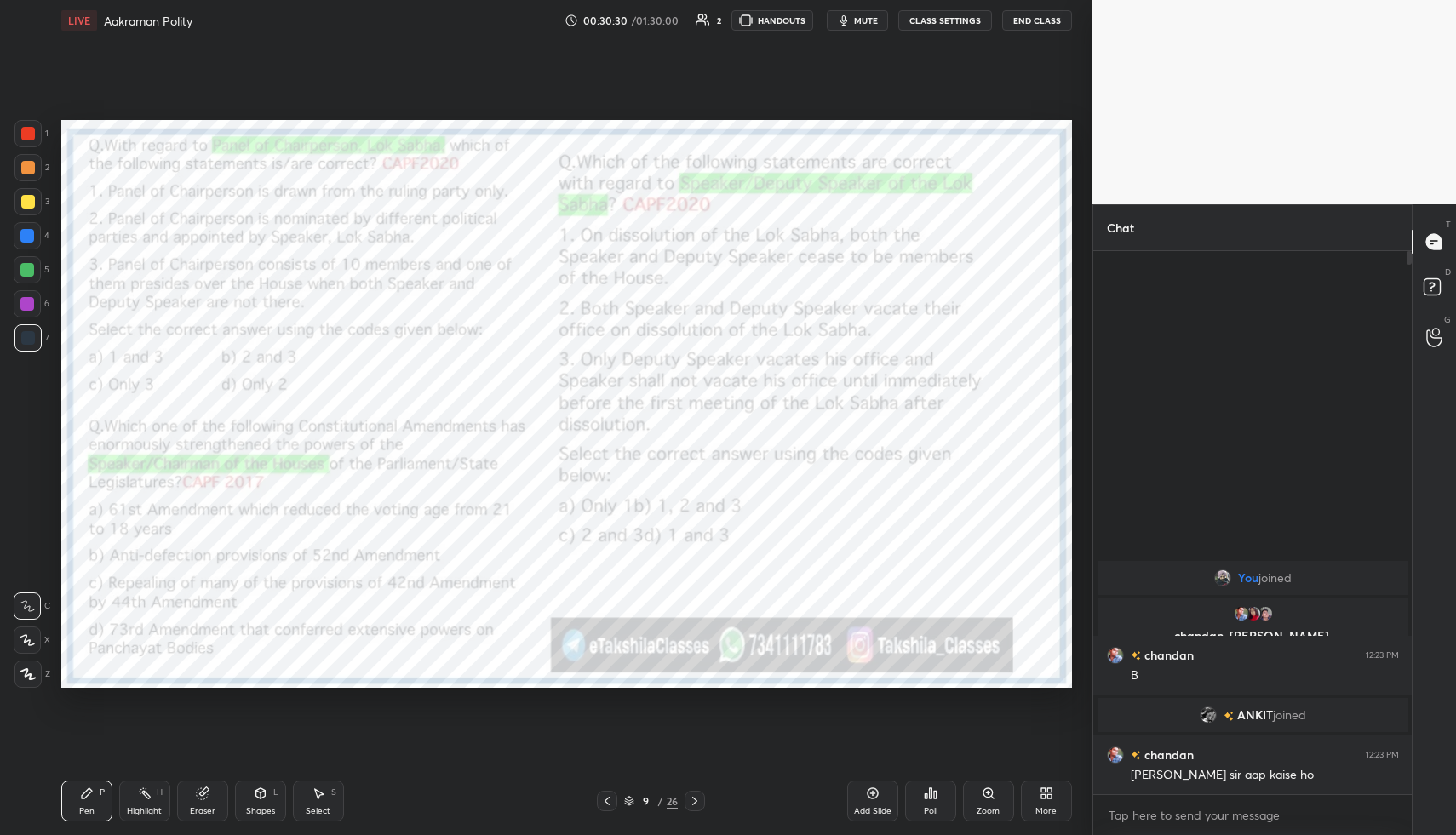
click at [932, 798] on icon at bounding box center [931, 793] width 3 height 10
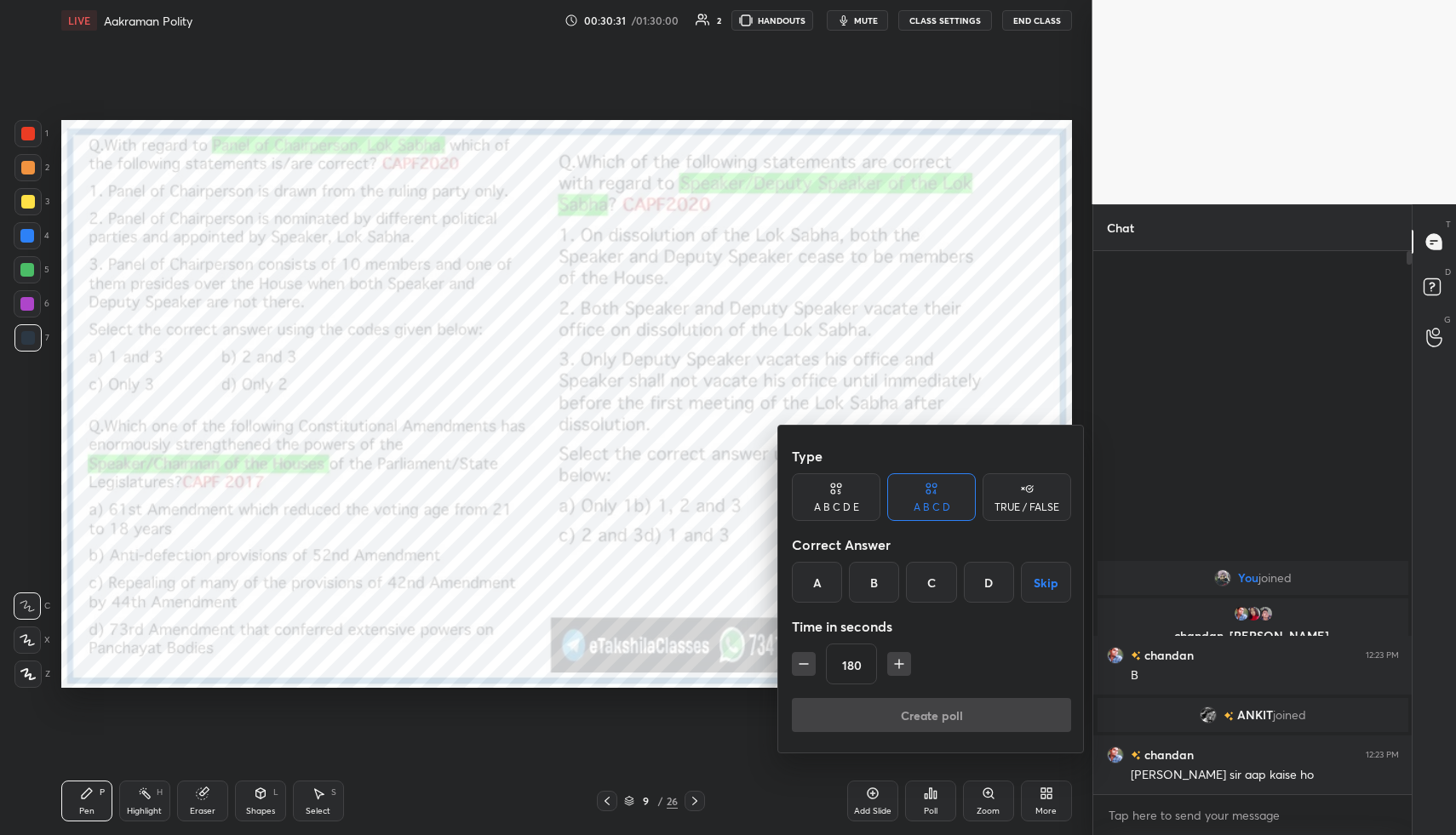
click at [992, 582] on div "D" at bounding box center [988, 582] width 50 height 41
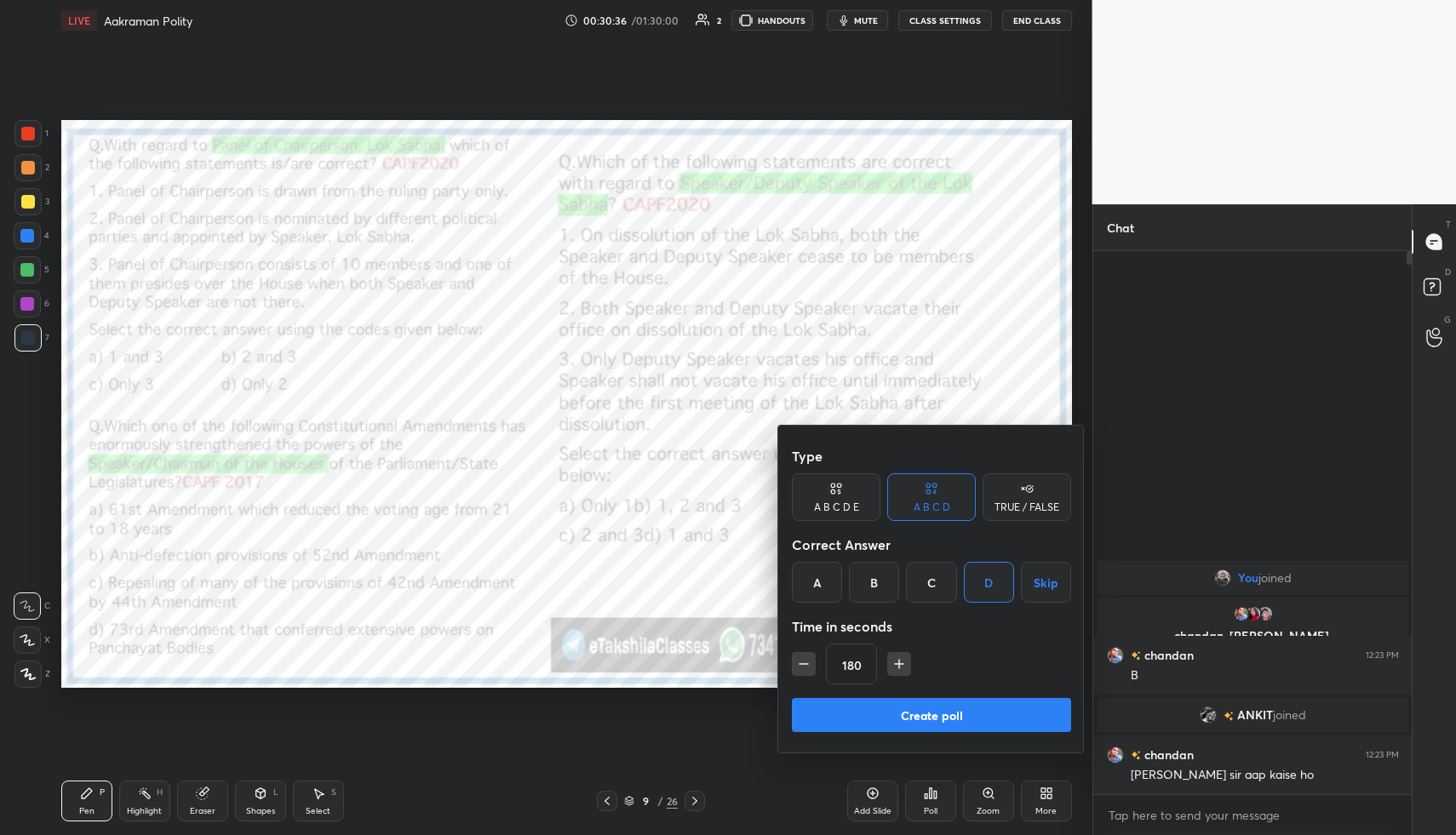
click at [885, 703] on button "Create poll" at bounding box center [932, 714] width 280 height 34
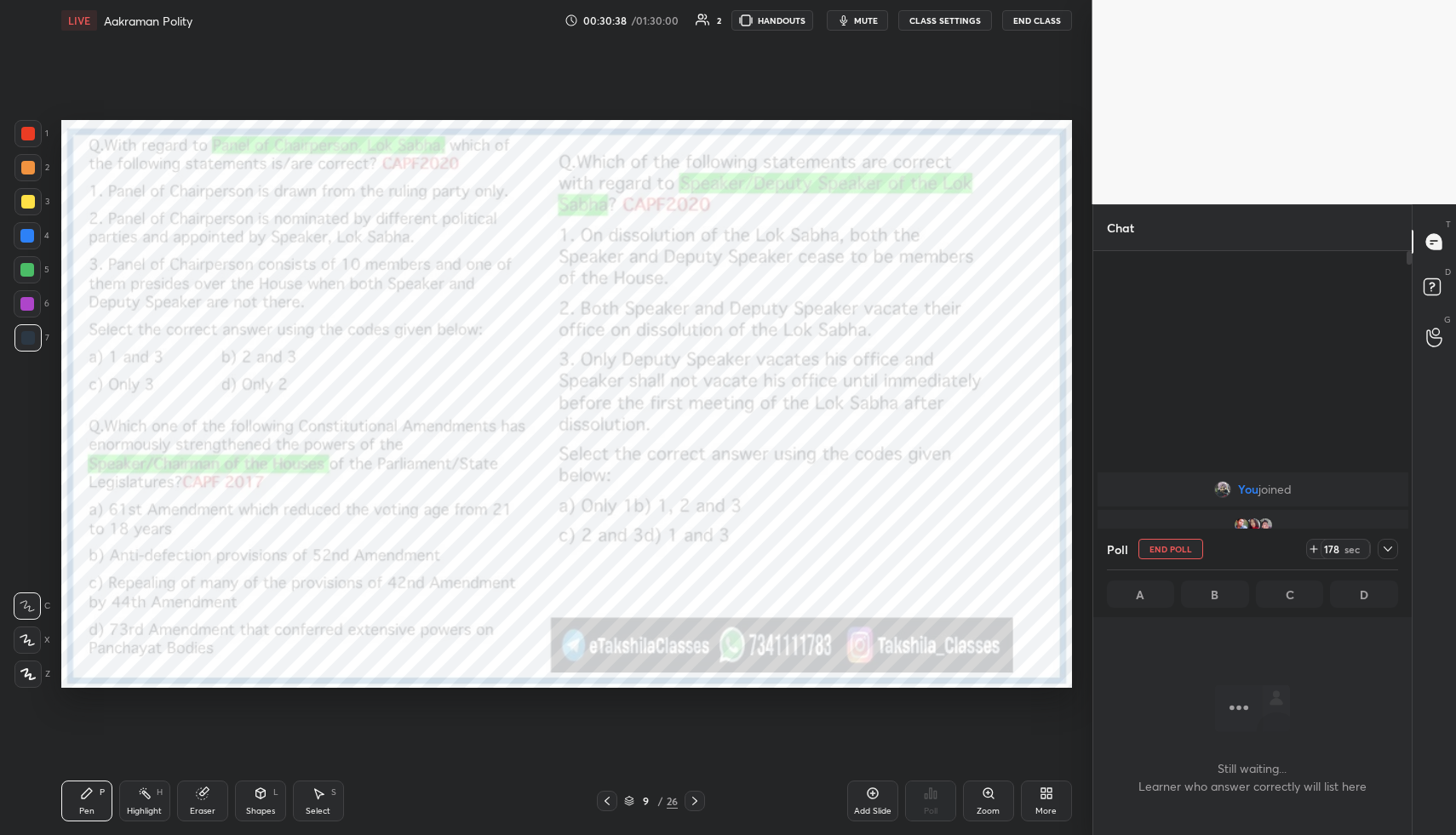
click at [861, 18] on span "mute" at bounding box center [866, 20] width 24 height 12
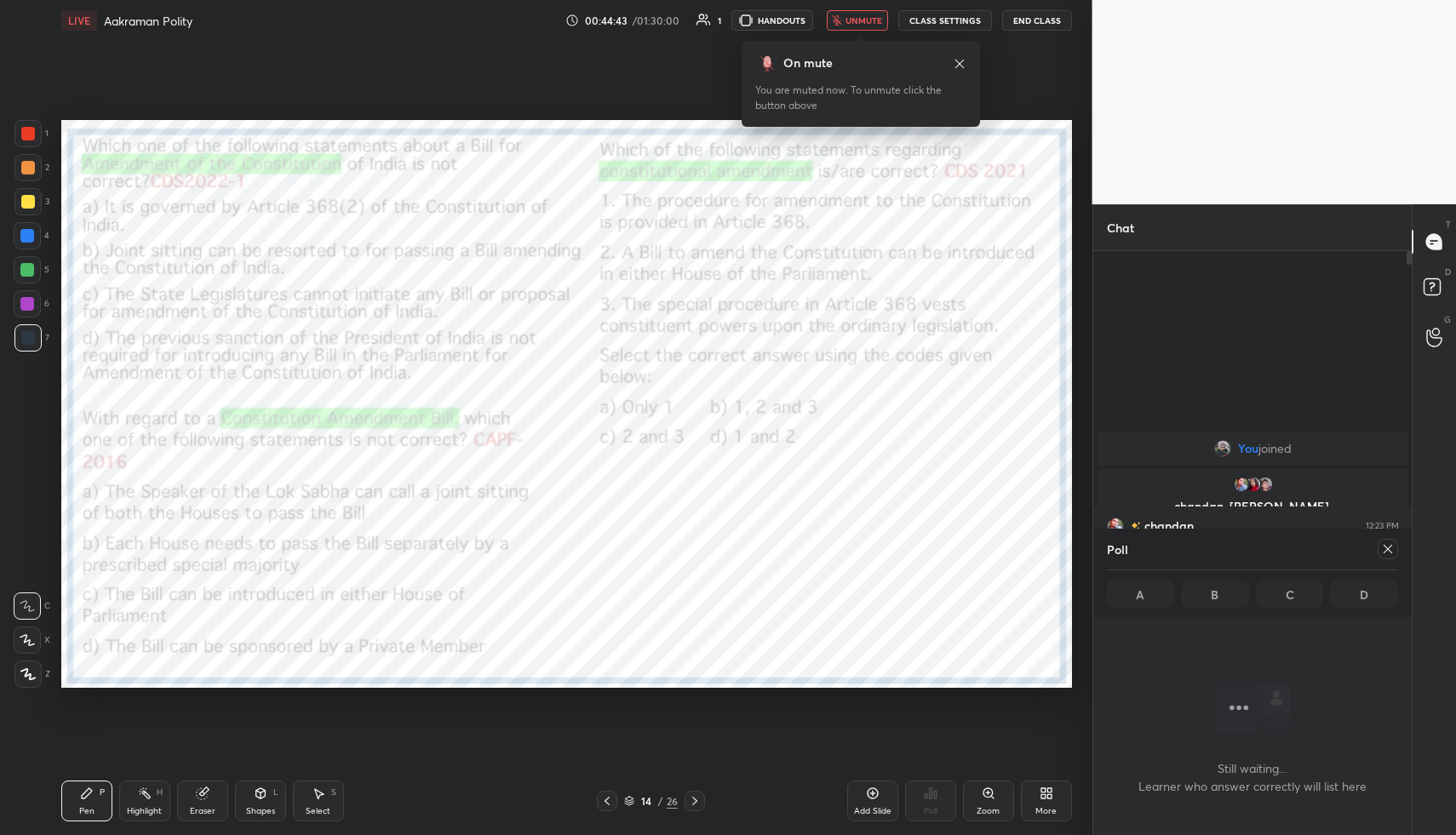
click at [699, 801] on icon at bounding box center [694, 801] width 14 height 14
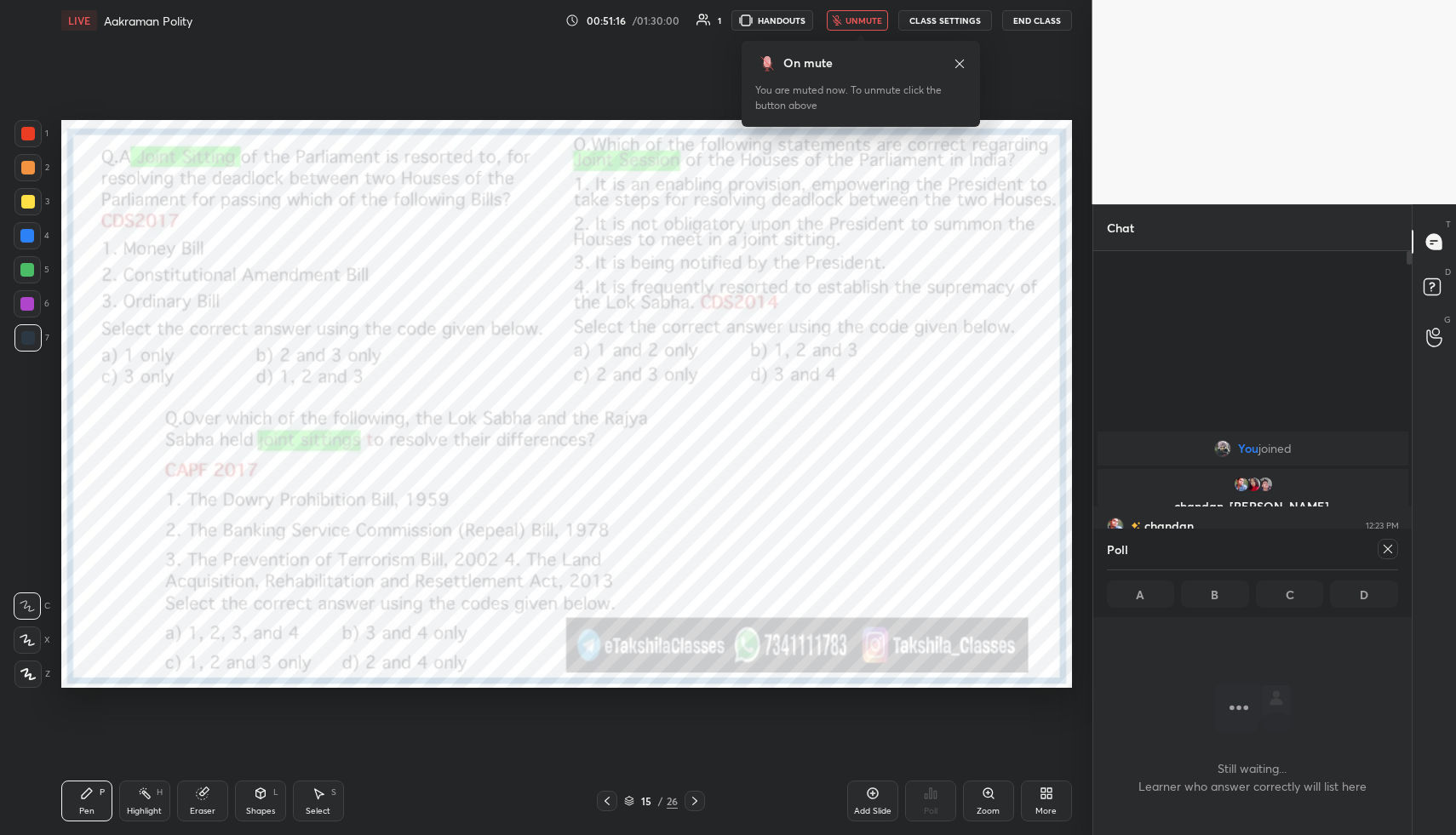
click at [1390, 544] on icon at bounding box center [1387, 549] width 14 height 14
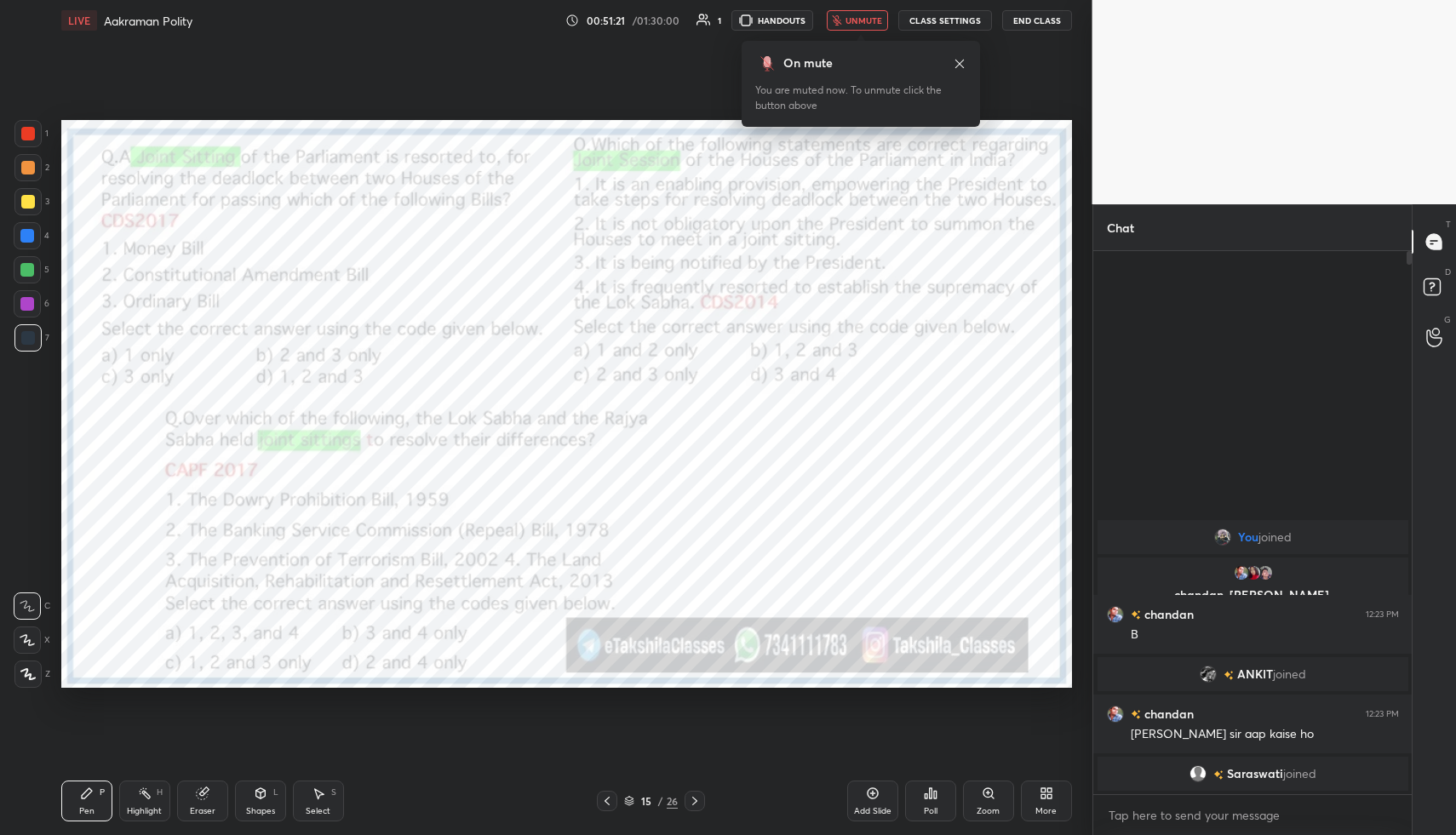
click at [942, 802] on div "Poll" at bounding box center [931, 801] width 51 height 41
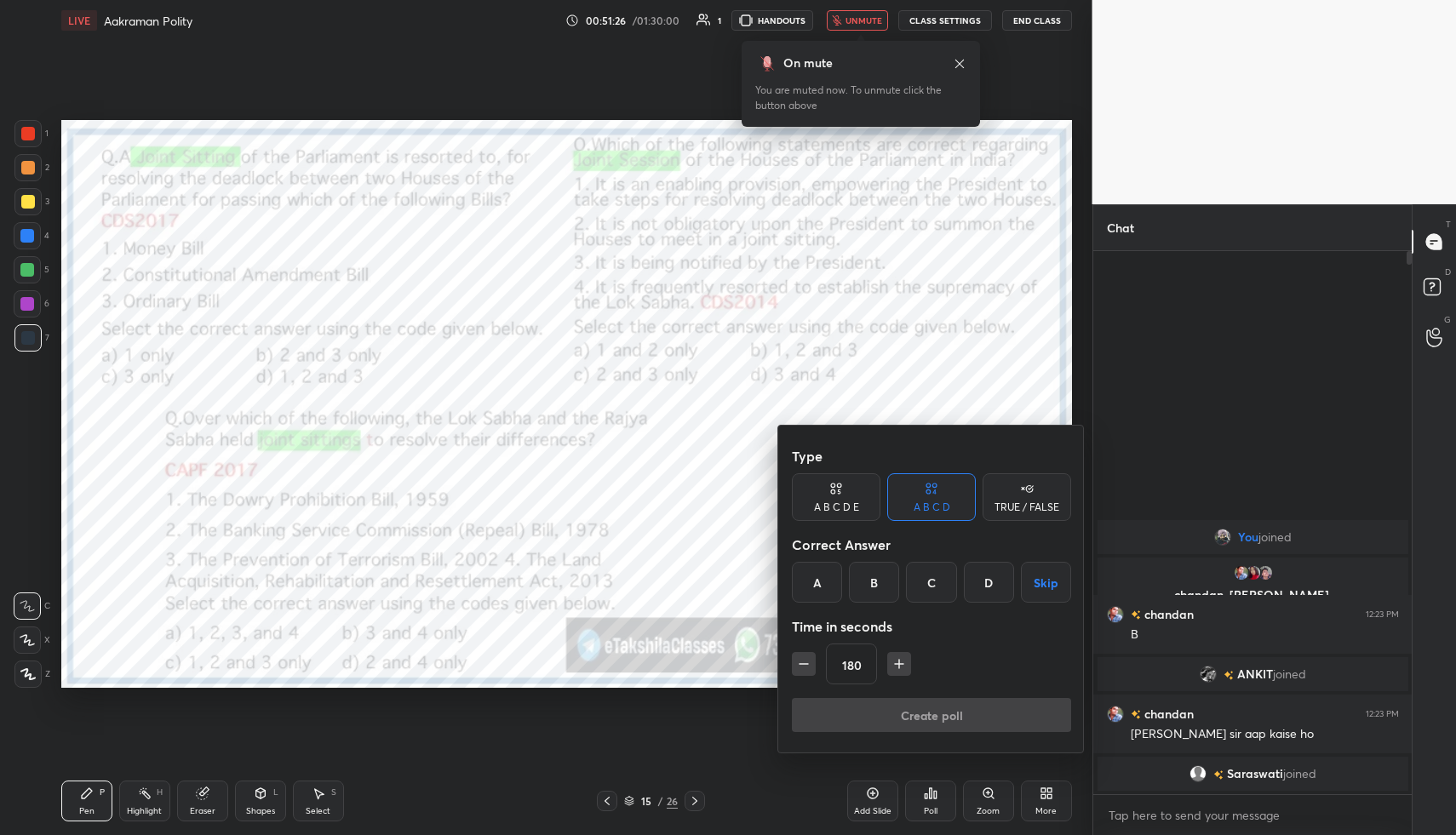
click at [931, 584] on div "C" at bounding box center [931, 582] width 50 height 41
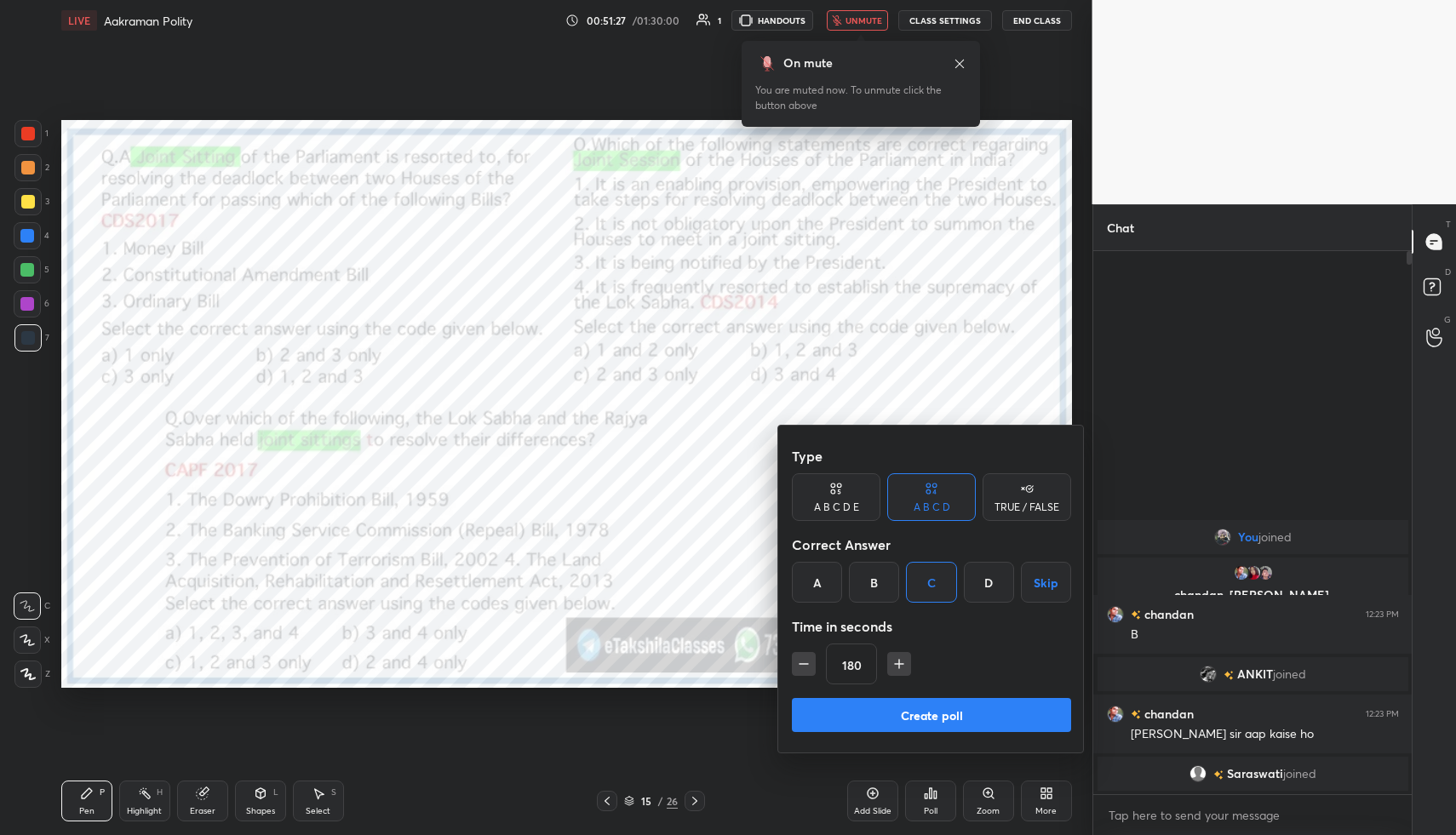
click at [905, 699] on button "Create poll" at bounding box center [932, 714] width 280 height 34
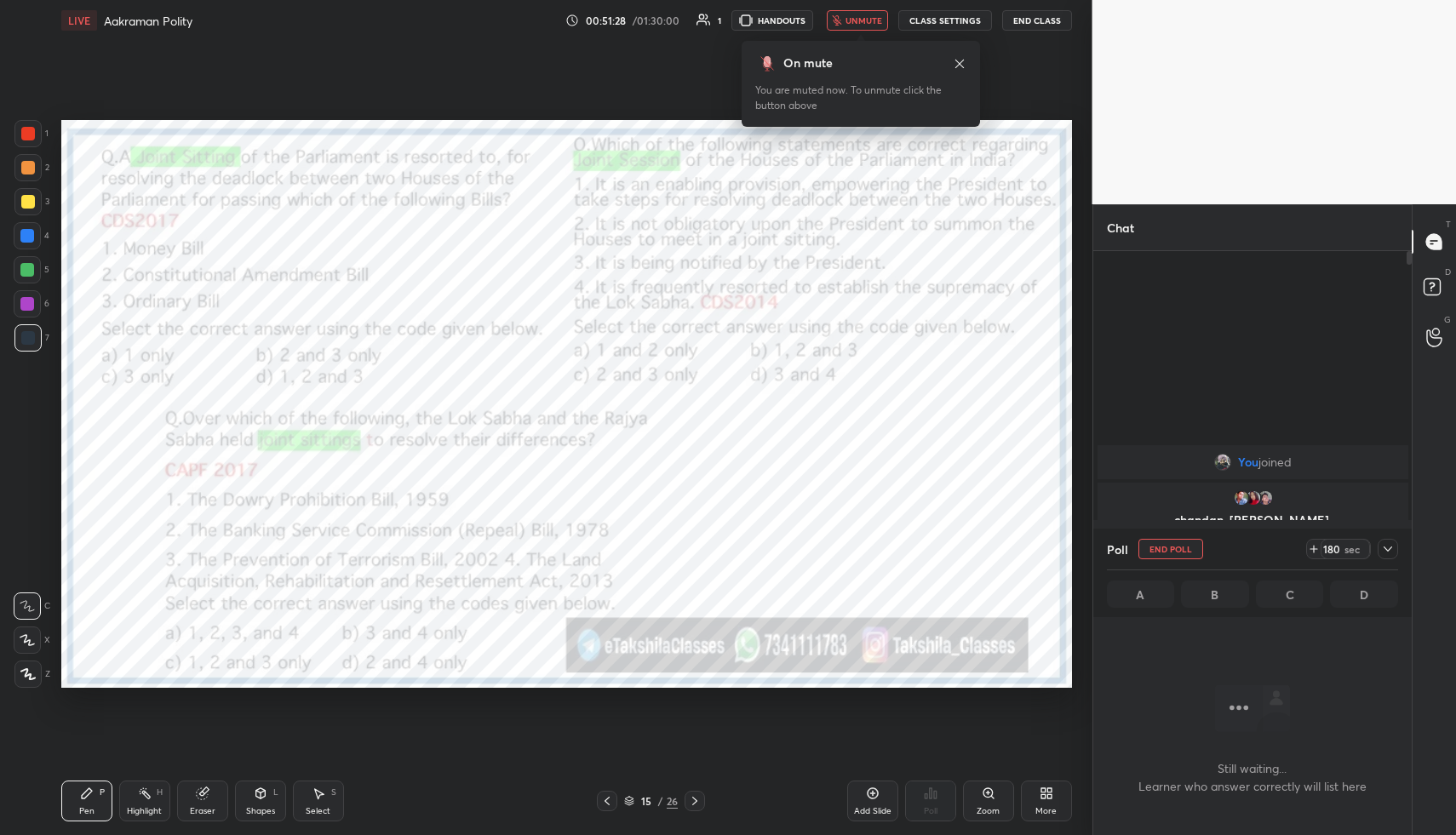
scroll to position [490, 313]
click at [691, 801] on icon at bounding box center [694, 801] width 14 height 14
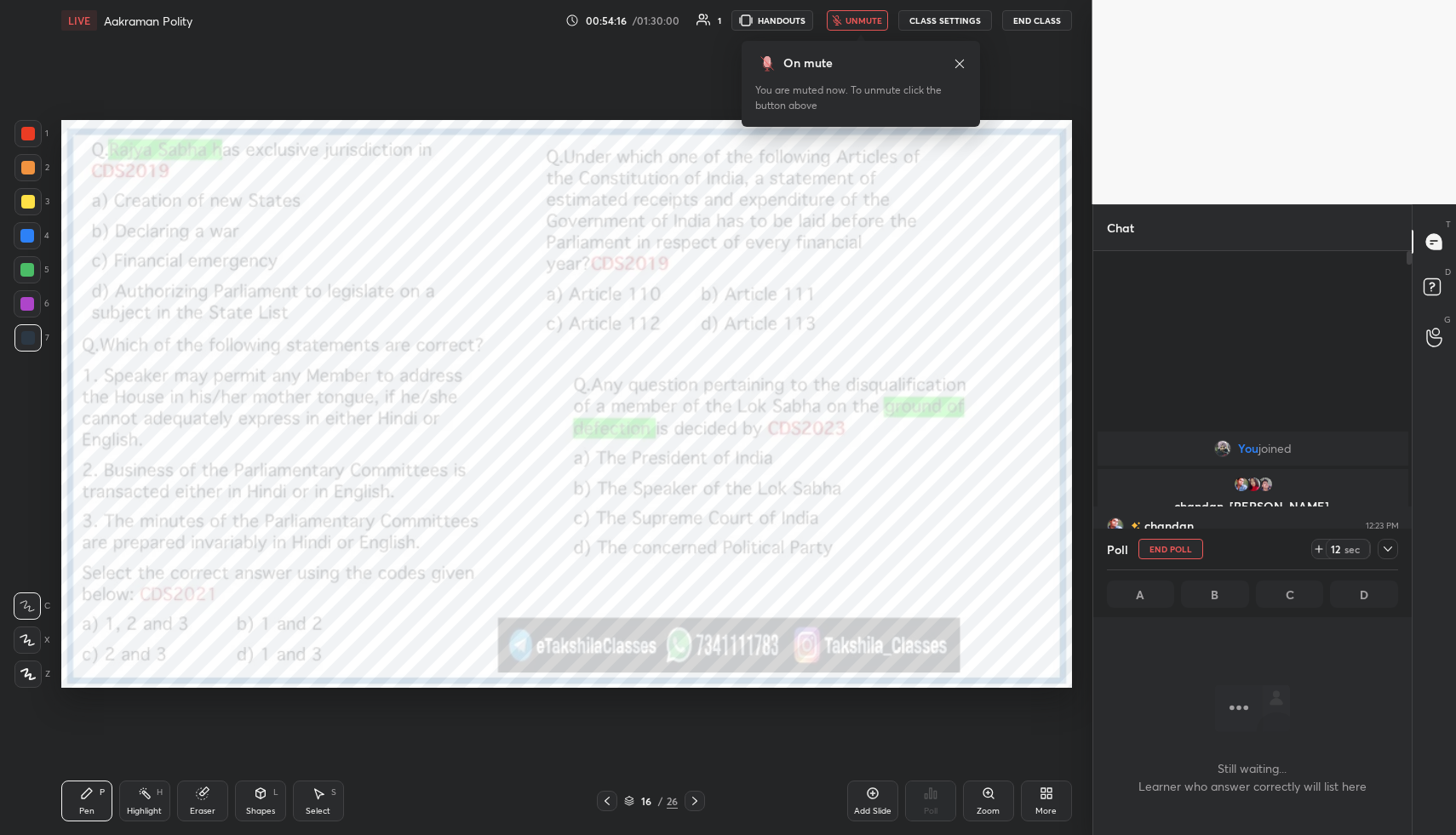
click at [1389, 543] on icon at bounding box center [1387, 549] width 14 height 14
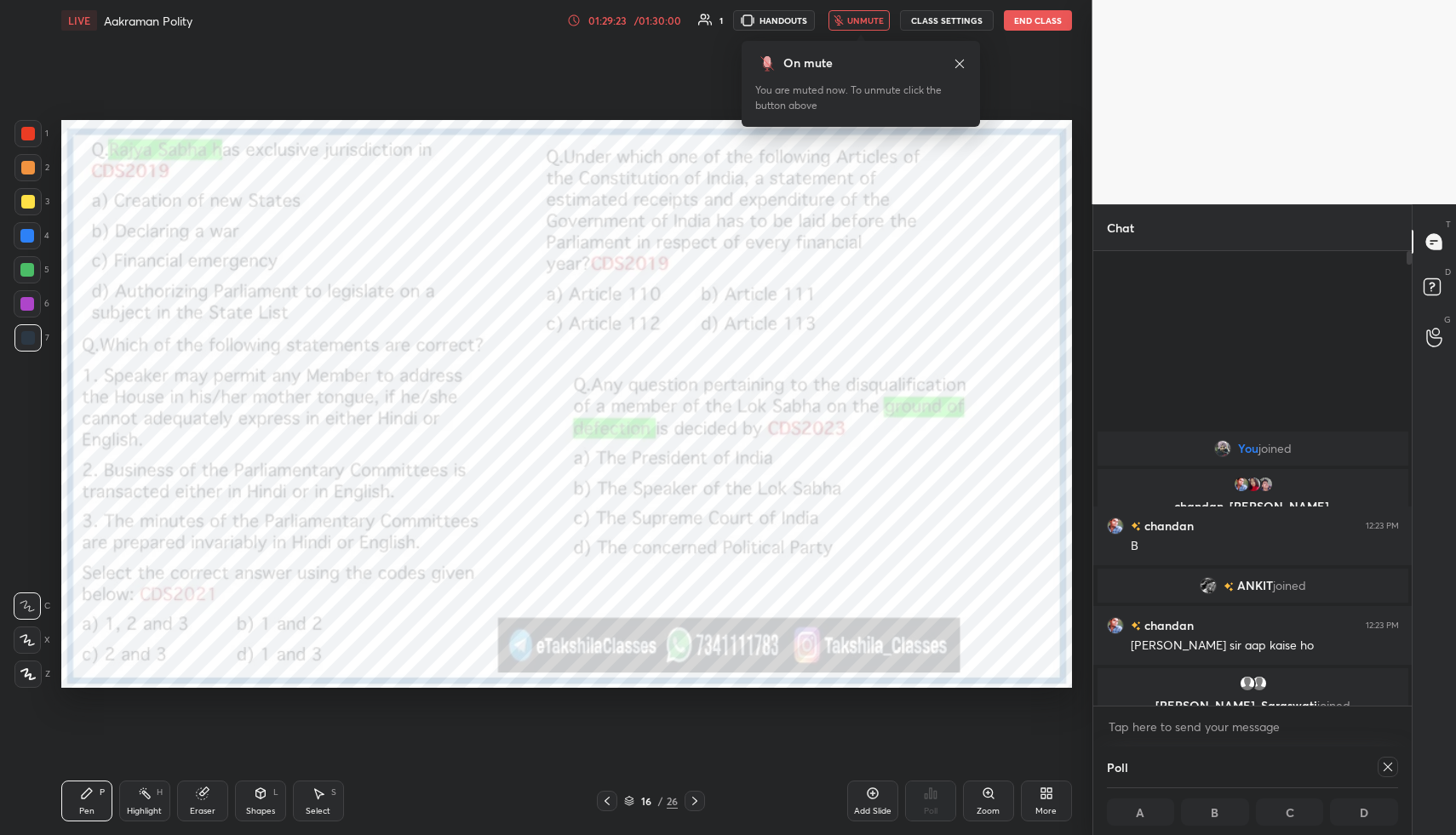
click at [1048, 28] on button "End Class" at bounding box center [1038, 20] width 69 height 20
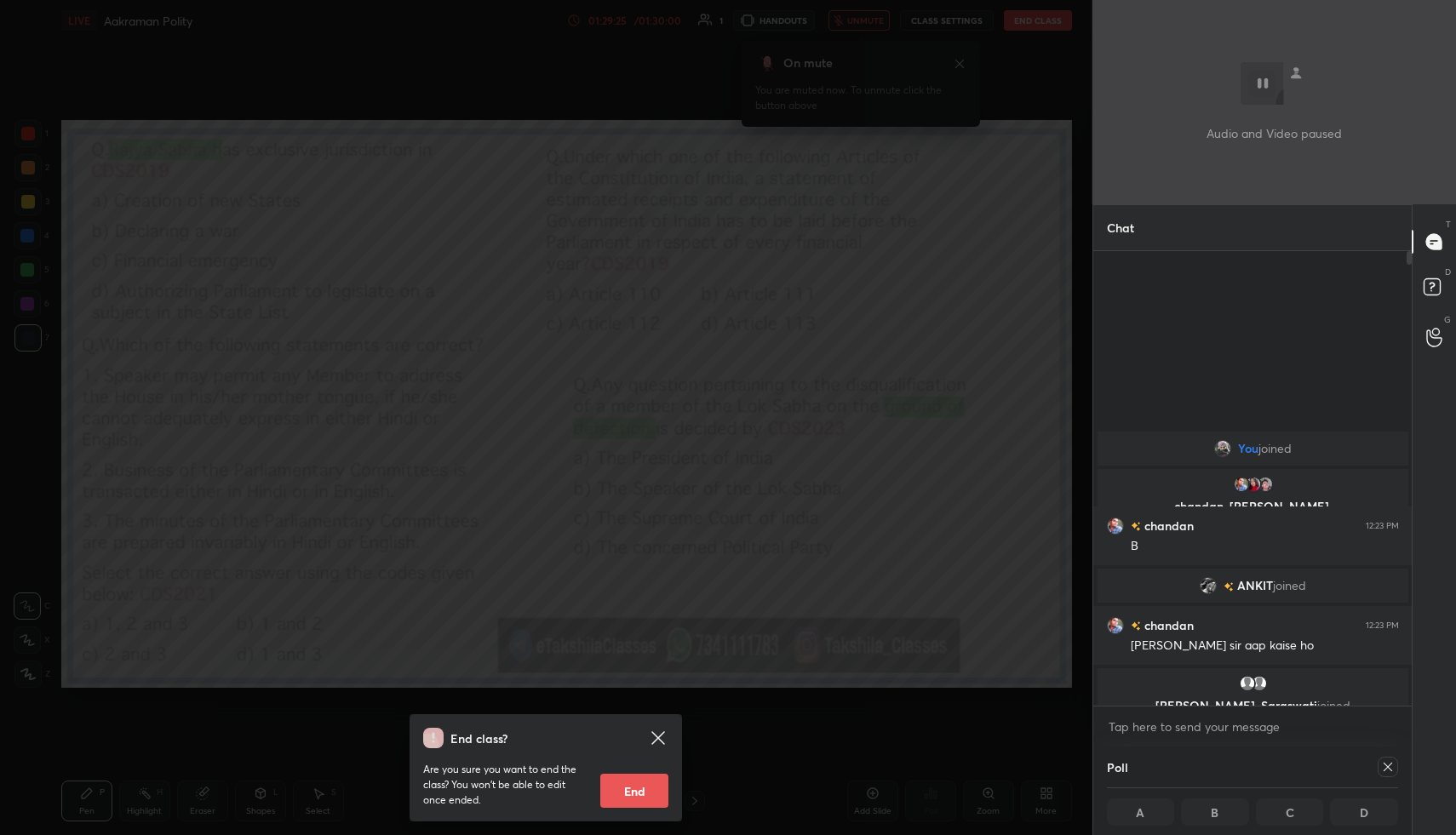
click at [643, 796] on button "End" at bounding box center [634, 790] width 69 height 34
type textarea "x"
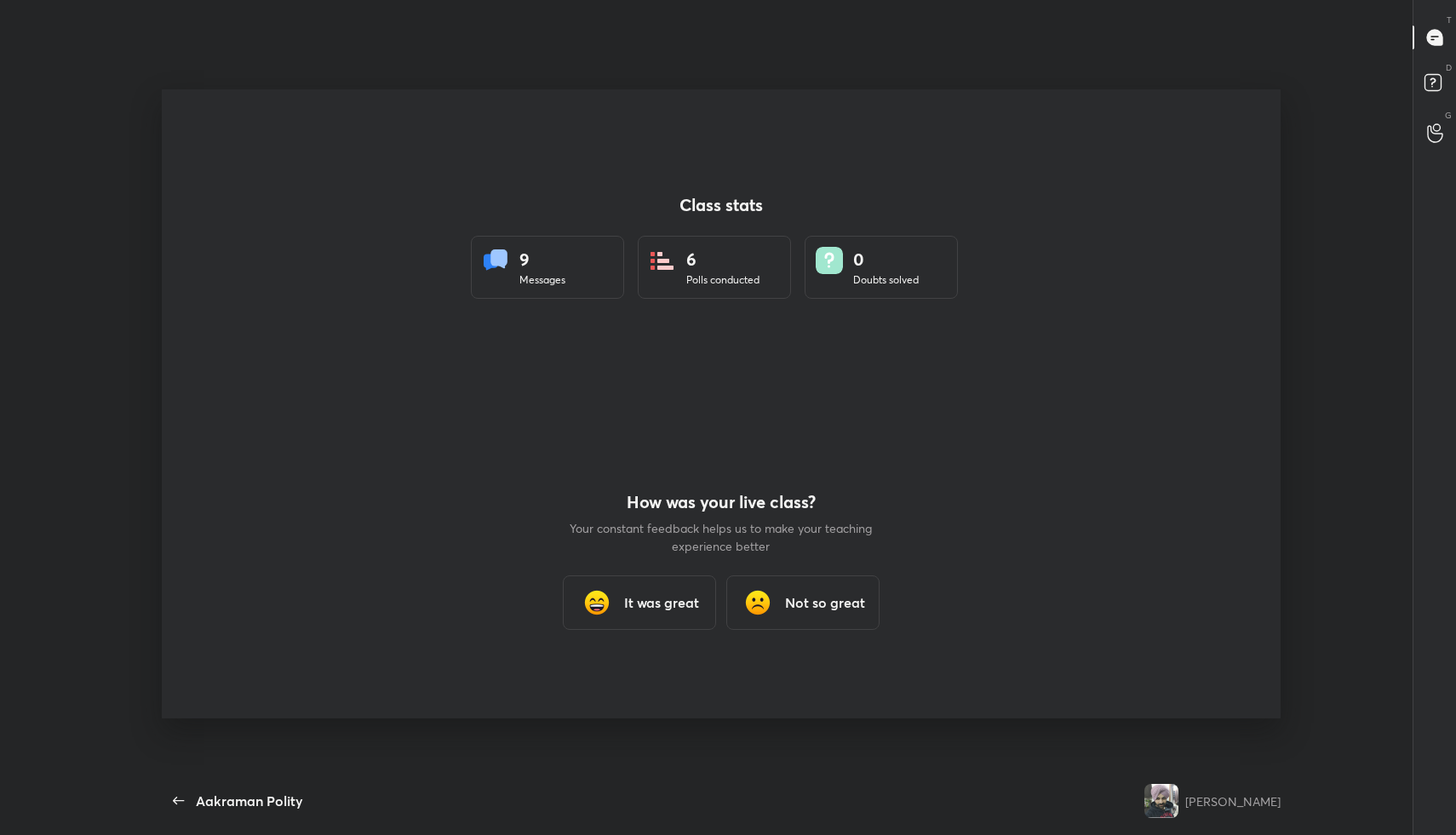
scroll to position [726, 1388]
